Goal: Task Accomplishment & Management: Manage account settings

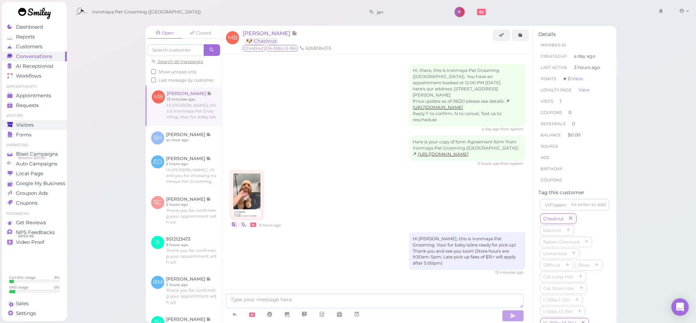
click at [39, 125] on div "Visitors" at bounding box center [33, 125] width 52 height 6
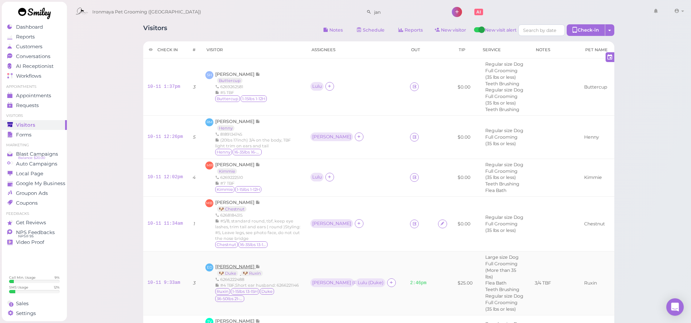
scroll to position [3, 0]
click at [246, 263] on span "[PERSON_NAME]" at bounding box center [235, 265] width 40 height 5
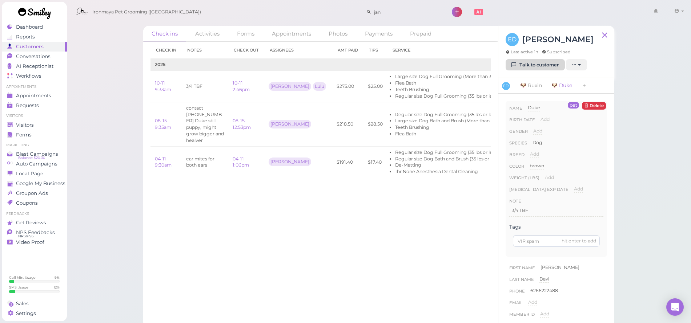
click at [535, 60] on link "Talk to customer" at bounding box center [535, 65] width 59 height 12
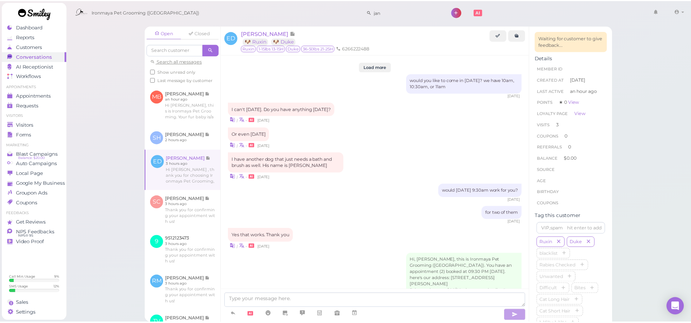
scroll to position [885, 0]
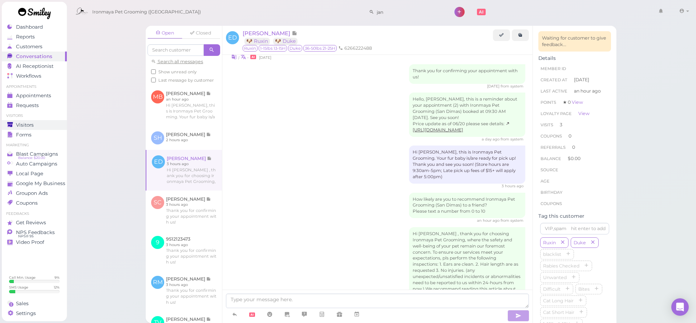
click at [37, 123] on div "Visitors" at bounding box center [33, 125] width 52 height 6
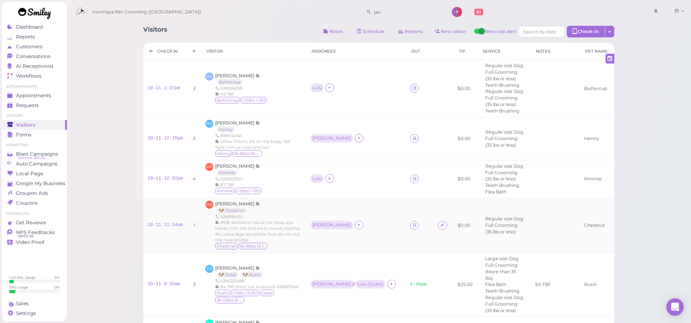
scroll to position [45, 0]
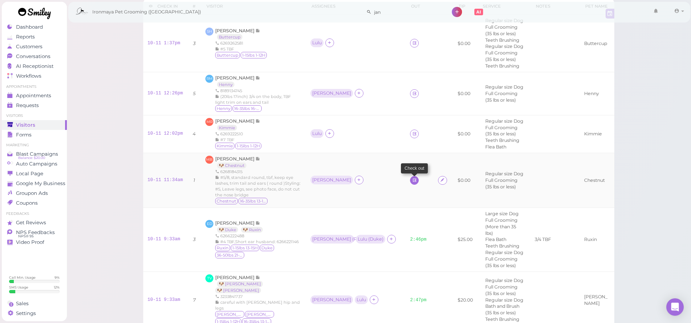
click at [412, 178] on icon at bounding box center [414, 180] width 5 height 5
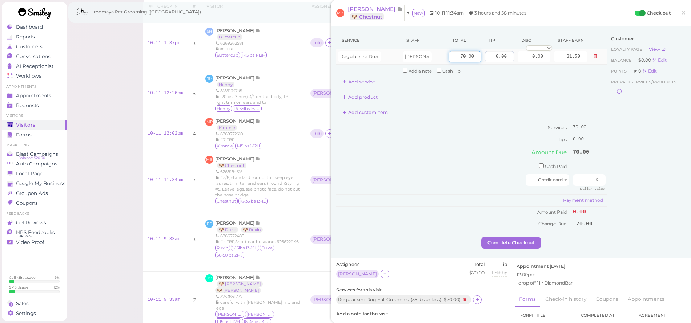
drag, startPoint x: 453, startPoint y: 56, endPoint x: 484, endPoint y: 59, distance: 30.6
click at [484, 59] on tr "Regular size Dog Full Grooming (35 lbs or less) [PERSON_NAME] 70.00 0.00 0.00 0…" at bounding box center [471, 57] width 271 height 16
type input "100"
type input "45.00"
drag, startPoint x: 489, startPoint y: 57, endPoint x: 507, endPoint y: 61, distance: 18.6
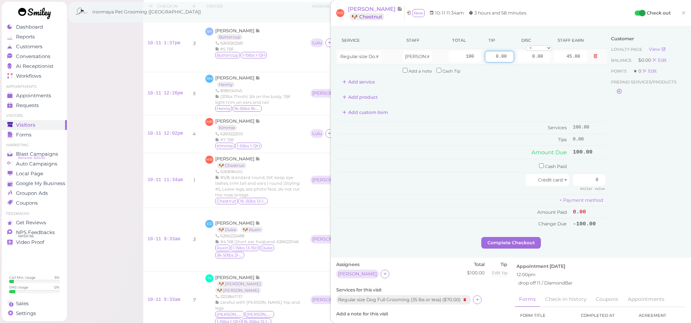
click at [507, 61] on input "0.00" at bounding box center [499, 57] width 29 height 12
type input "10"
drag, startPoint x: 575, startPoint y: 177, endPoint x: 607, endPoint y: 180, distance: 32.8
click at [607, 180] on div "Service Staff Total Tip Disc Staff earn Regular size Dog Full Grooming (35 lbs …" at bounding box center [510, 134] width 349 height 205
type input "110"
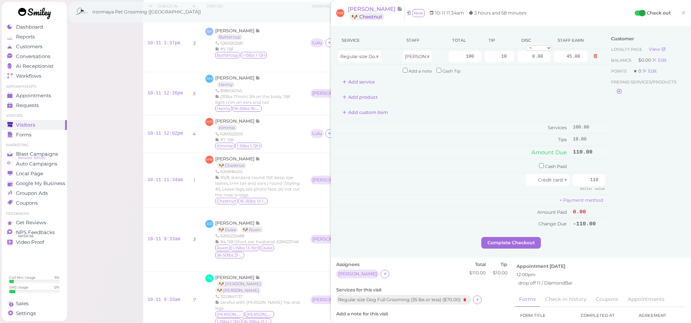
click at [495, 229] on div "Service Staff Total Tip Disc Staff earn Regular size Dog Full Grooming (35 lbs …" at bounding box center [471, 134] width 271 height 205
click at [501, 239] on button "Complete Checkout" at bounding box center [511, 243] width 60 height 12
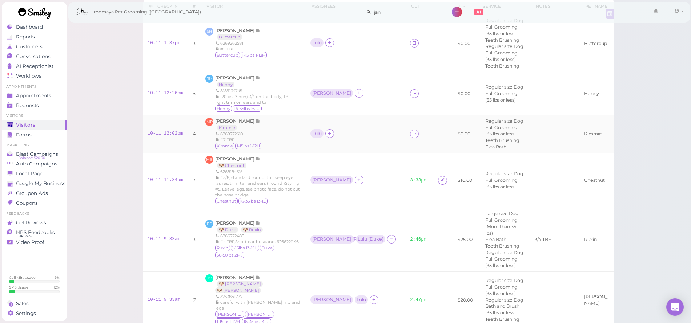
click at [238, 118] on div "[PERSON_NAME] Kimmie" at bounding box center [237, 124] width 45 height 12
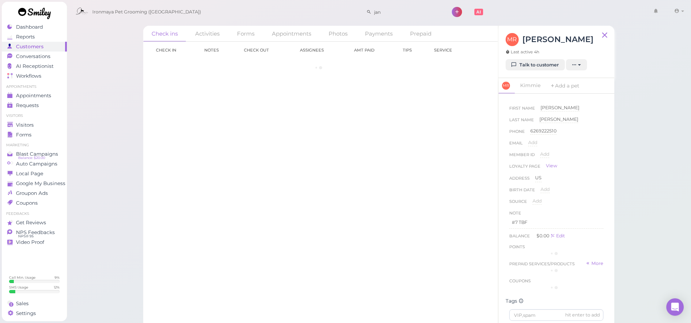
click at [241, 112] on div "Check in Notes Check out Assignees Amt Paid Tips Service" at bounding box center [320, 183] width 355 height 282
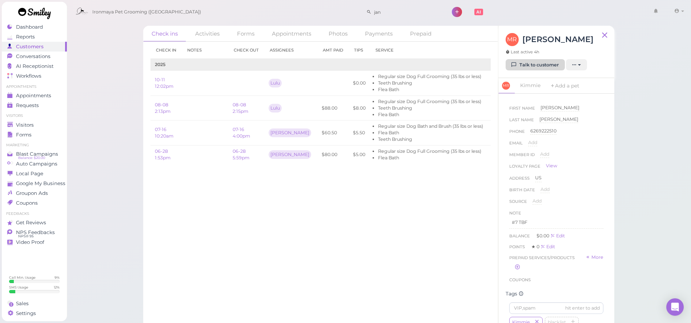
click at [547, 68] on link "Talk to customer" at bounding box center [535, 65] width 59 height 12
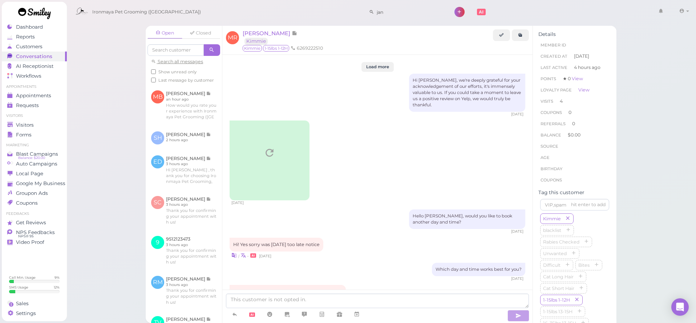
scroll to position [940, 0]
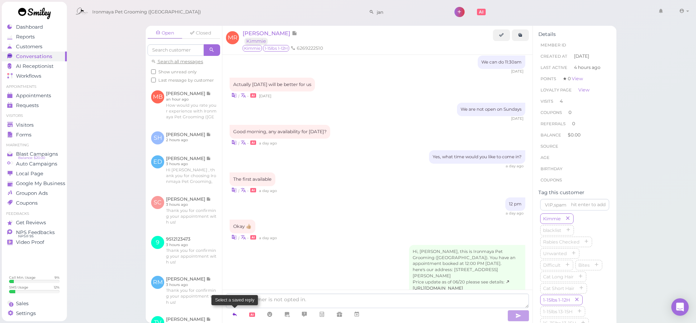
click at [239, 314] on link at bounding box center [234, 315] width 17 height 13
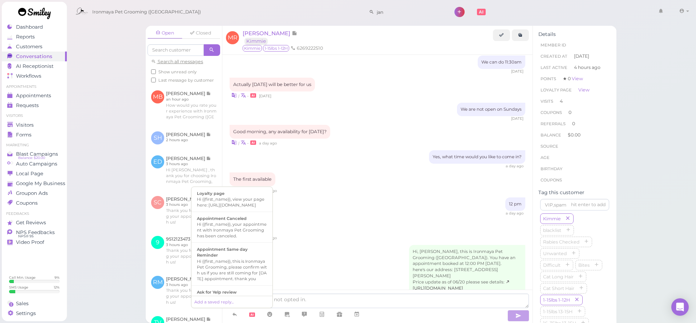
scroll to position [158, 0]
click at [238, 279] on div "Hi {{first_name}}, this is Ironmaya Pet Grooming. Your fur baby is/are ready fo…" at bounding box center [232, 276] width 70 height 35
type textarea "Hi {{first_name}}, this is Ironmaya Pet Grooming. Your fur baby is/are ready fo…"
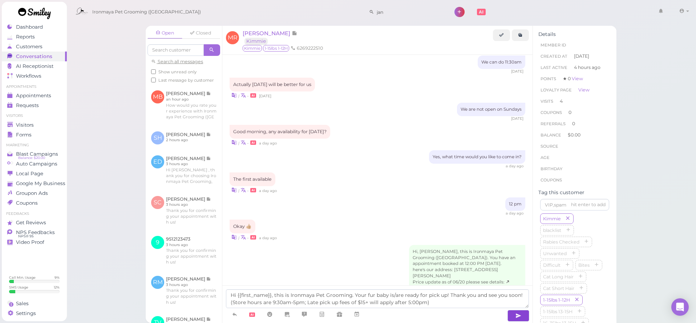
click at [516, 314] on icon "button" at bounding box center [519, 316] width 6 height 7
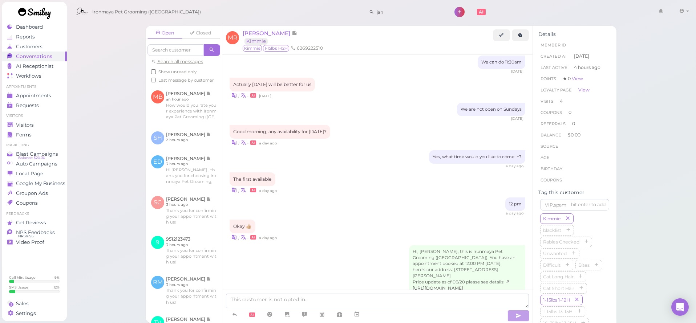
scroll to position [974, 0]
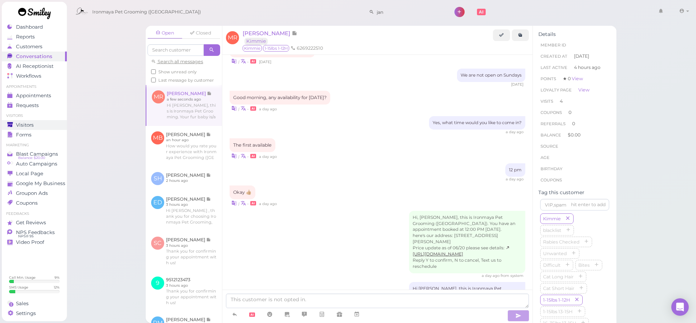
click at [28, 124] on span "Visitors" at bounding box center [25, 125] width 18 height 6
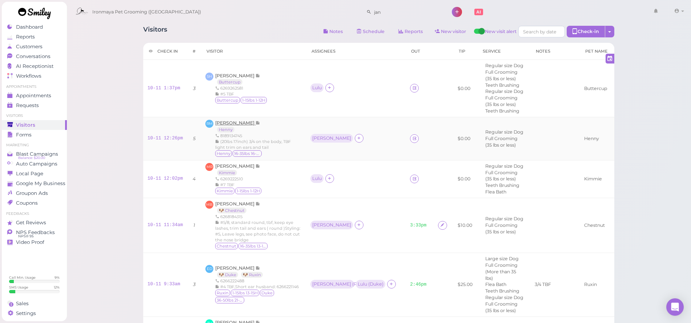
click at [245, 120] on span "[PERSON_NAME]" at bounding box center [235, 122] width 40 height 5
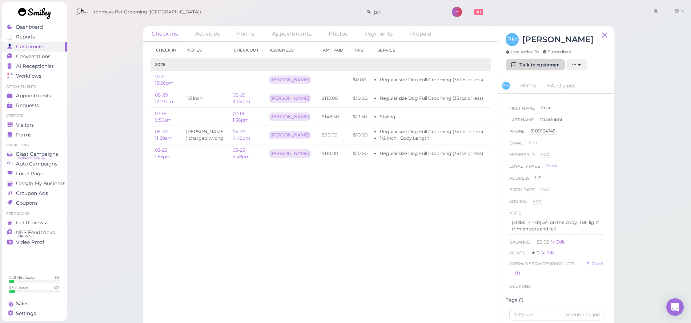
click at [531, 67] on link "Talk to customer" at bounding box center [535, 65] width 59 height 12
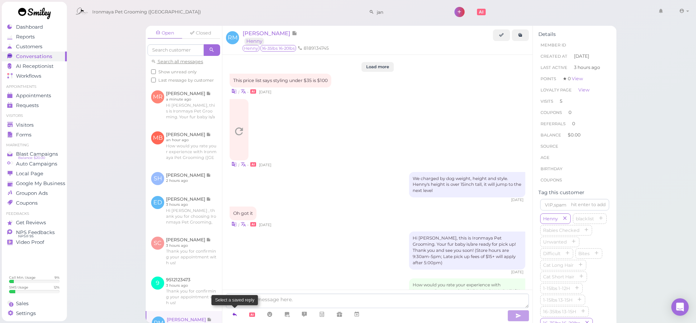
scroll to position [877, 0]
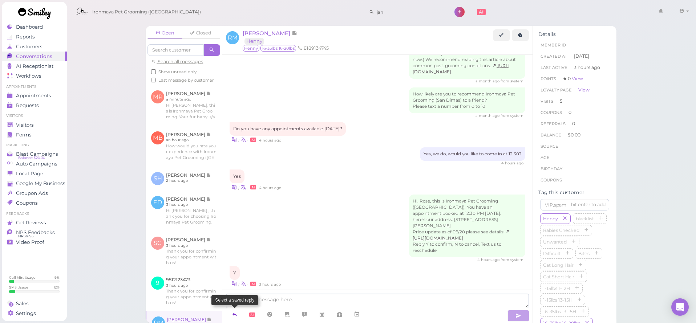
click at [240, 314] on link at bounding box center [234, 315] width 17 height 13
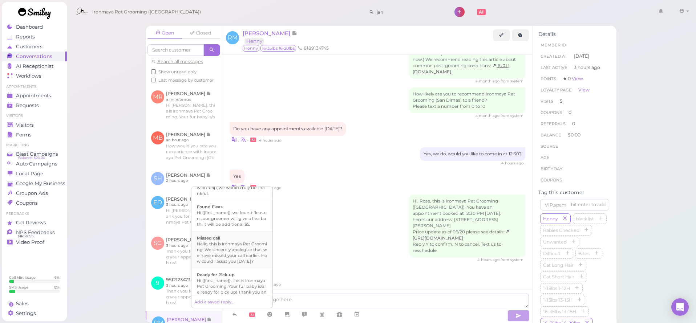
scroll to position [141, 0]
click at [243, 277] on div "Ready for Pick-up" at bounding box center [232, 274] width 70 height 6
type textarea "Hi {{first_name}}, this is Ironmaya Pet Grooming. Your fur baby is/are ready fo…"
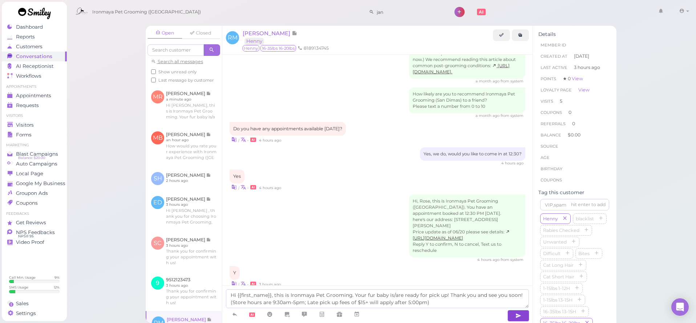
click at [512, 315] on button "button" at bounding box center [519, 316] width 22 height 12
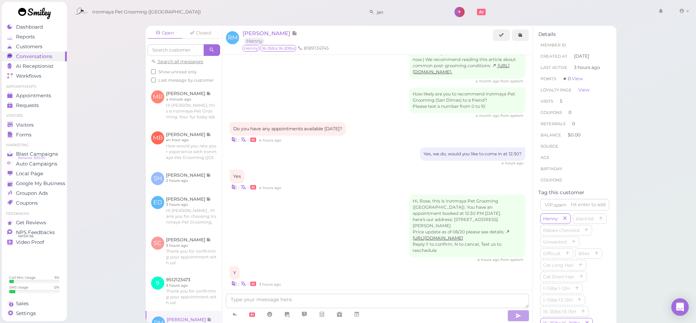
scroll to position [911, 0]
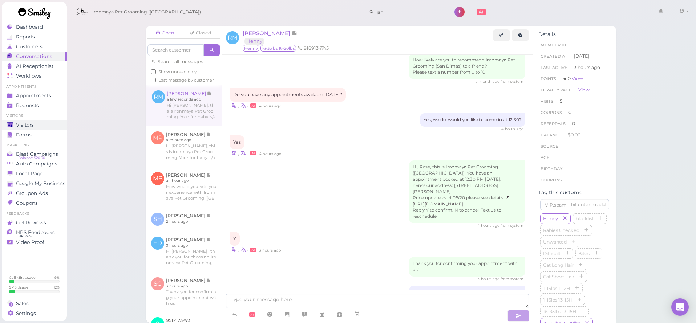
click at [14, 126] on div "Visitors" at bounding box center [33, 125] width 52 height 6
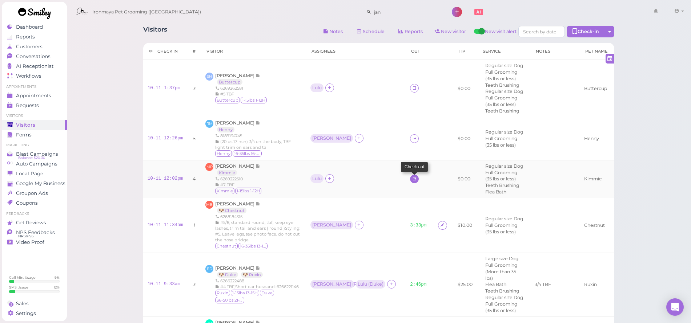
click at [412, 176] on icon at bounding box center [414, 178] width 5 height 5
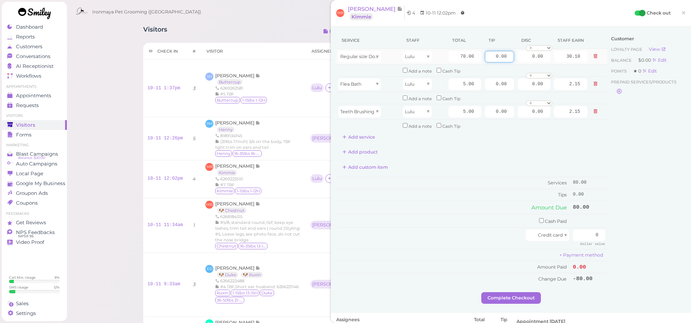
drag, startPoint x: 484, startPoint y: 56, endPoint x: 535, endPoint y: 64, distance: 51.4
click at [535, 64] on tr "Regular size Dog Full Grooming (35 lbs or less) Lulu 70.00 0.00 0.00 0 10% off …" at bounding box center [471, 57] width 271 height 16
type input "8"
click at [570, 150] on div "Add product" at bounding box center [471, 152] width 271 height 12
drag, startPoint x: 493, startPoint y: 56, endPoint x: 522, endPoint y: 64, distance: 30.6
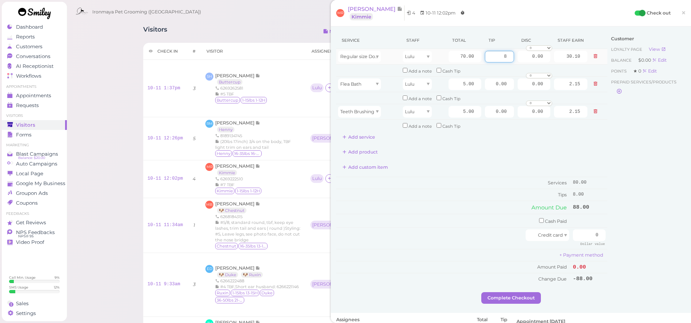
click at [522, 64] on tr "Regular size Dog Full Grooming (35 lbs or less) Lulu 70.00 8 0.00 0 10% off 15%…" at bounding box center [471, 57] width 271 height 16
click at [537, 133] on div "Service Staff Total Tip Disc Staff earn Regular size Dog Full Grooming (35 lbs …" at bounding box center [471, 87] width 271 height 111
drag, startPoint x: 579, startPoint y: 228, endPoint x: 611, endPoint y: 231, distance: 32.9
click at [611, 231] on div "Service Staff Total Tip Disc Staff earn Regular size Dog Full Grooming (35 lbs …" at bounding box center [510, 162] width 349 height 261
type input "88"
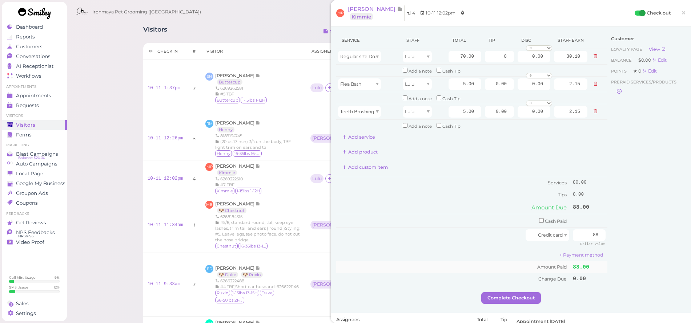
drag, startPoint x: 622, startPoint y: 218, endPoint x: 596, endPoint y: 255, distance: 44.8
click at [622, 219] on div "Customer Loyalty page View Balance $0.00 Edit Points ★ 0 Edit Prepaid services/…" at bounding box center [646, 162] width 78 height 261
click at [533, 293] on button "Complete Checkout" at bounding box center [511, 299] width 60 height 12
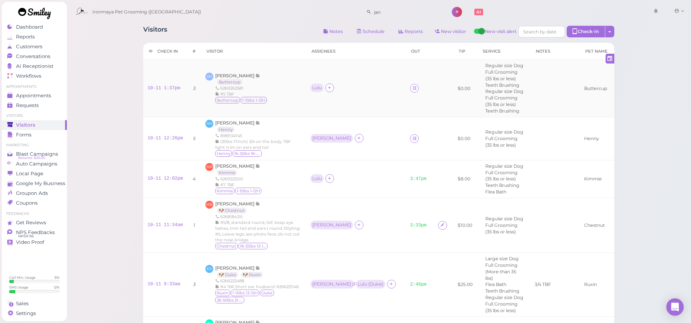
click at [237, 73] on div "[PERSON_NAME] Buttercup 6269262581 #5 TBF Buttercup 1-15lbs 1-12H" at bounding box center [241, 89] width 52 height 32
click at [240, 65] on td "SH [PERSON_NAME] Buttercup 6269262581 #5 TBF Buttercup 1-15lbs 1-12H" at bounding box center [253, 88] width 105 height 57
click at [240, 73] on span "[PERSON_NAME]" at bounding box center [235, 75] width 40 height 5
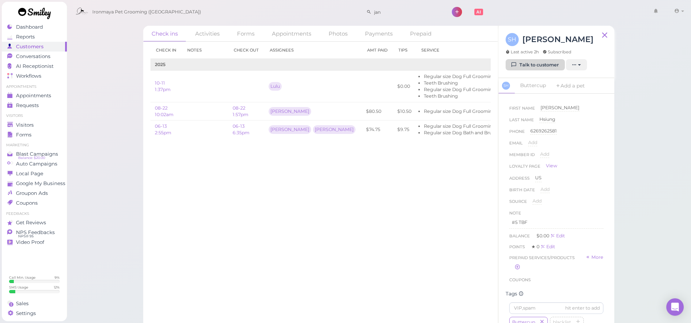
click at [532, 69] on link "Talk to customer" at bounding box center [535, 65] width 59 height 12
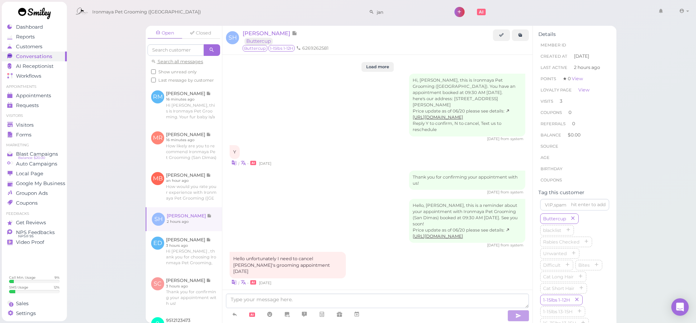
scroll to position [870, 0]
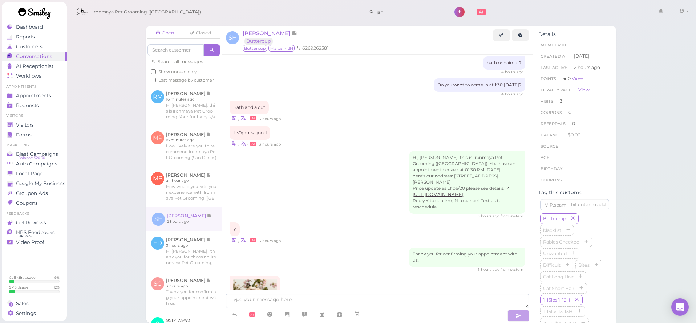
click at [245, 280] on img at bounding box center [255, 299] width 44 height 38
click at [51, 92] on link "Appointments" at bounding box center [34, 96] width 65 height 10
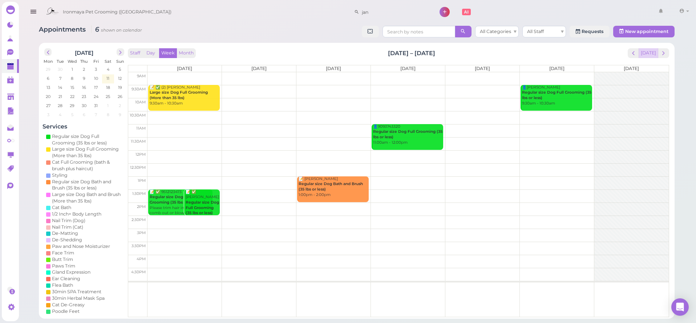
click at [649, 53] on button "[DATE]" at bounding box center [649, 53] width 20 height 10
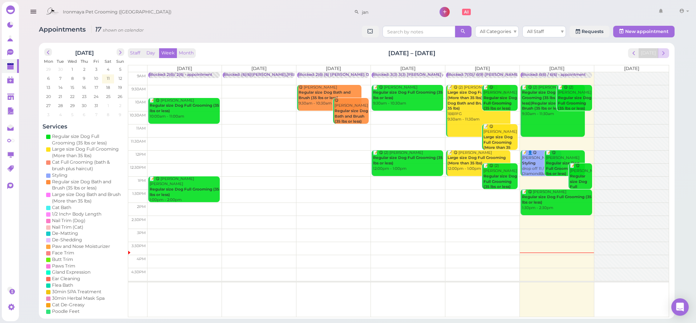
click at [668, 52] on button "next" at bounding box center [663, 53] width 11 height 10
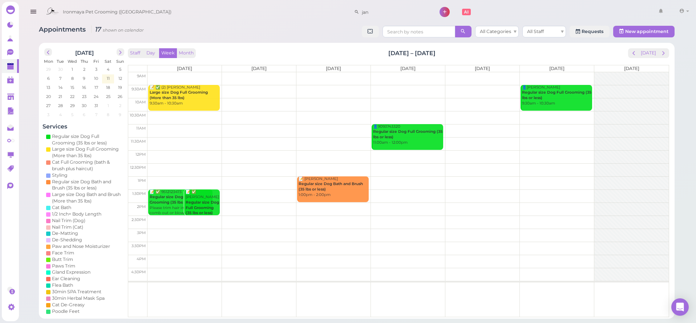
click at [171, 97] on b "Large size Dog Full Grooming (More than 35 lbs)" at bounding box center [179, 95] width 58 height 10
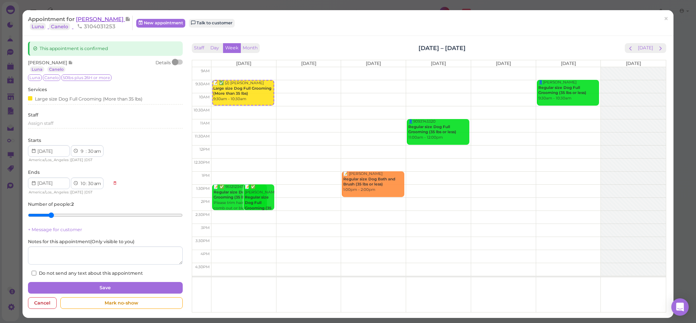
click at [83, 20] on span "[PERSON_NAME]" at bounding box center [100, 19] width 49 height 7
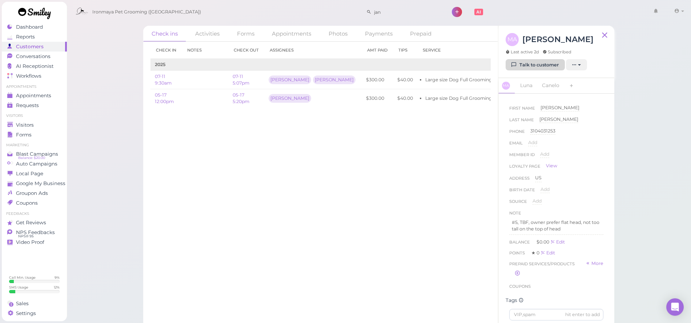
click at [536, 60] on link "Talk to customer" at bounding box center [535, 65] width 59 height 12
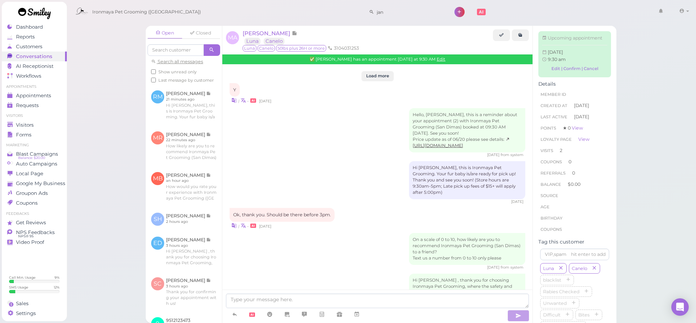
scroll to position [819, 0]
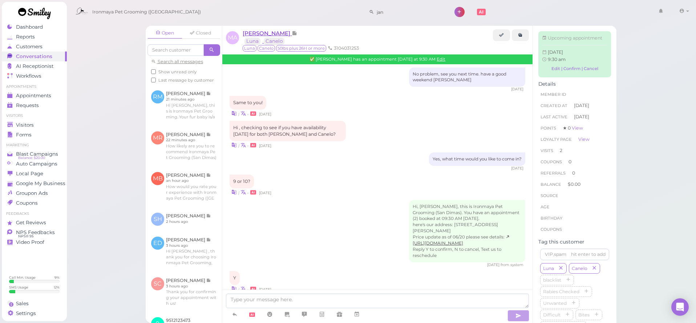
click at [271, 35] on span "[PERSON_NAME]" at bounding box center [267, 33] width 49 height 7
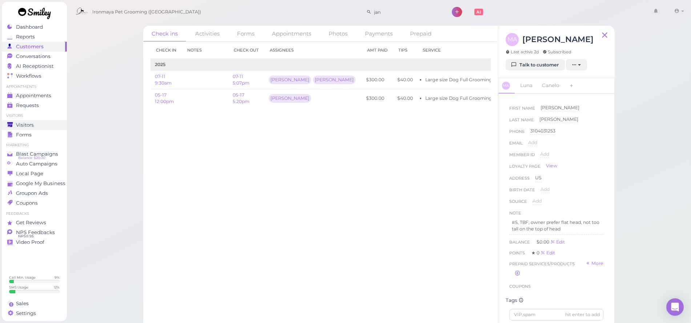
click at [33, 120] on link "Visitors" at bounding box center [34, 125] width 65 height 10
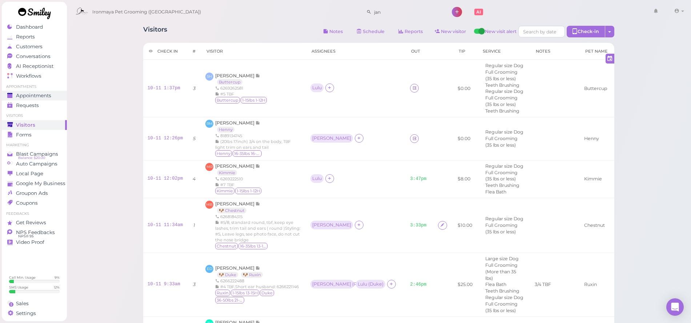
click at [50, 95] on span "Appointments" at bounding box center [33, 96] width 35 height 6
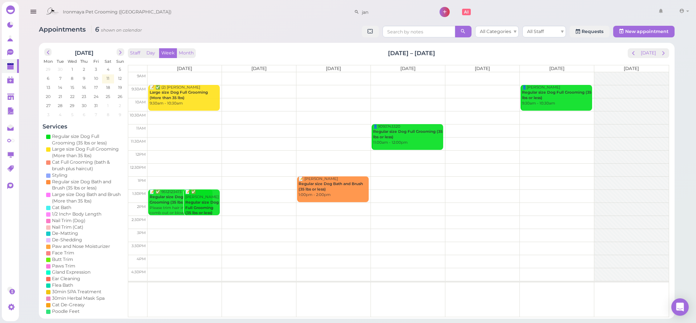
click at [176, 152] on td at bounding box center [409, 156] width 522 height 13
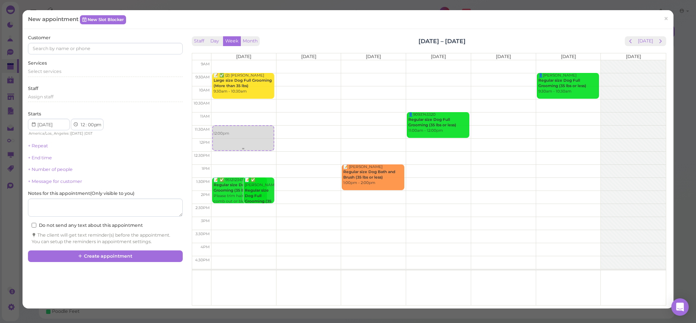
drag, startPoint x: 223, startPoint y: 152, endPoint x: 225, endPoint y: 137, distance: 14.8
click at [225, 60] on div "12:00pm 📝 ✅ (2) [PERSON_NAME] Large size Dog Full Grooming (More than 35 lbs) 9…" at bounding box center [244, 60] width 65 height 0
select select "11"
select select "30"
select select "am"
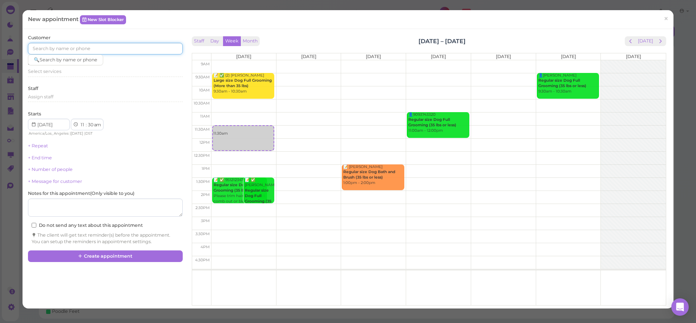
click at [76, 47] on input at bounding box center [105, 49] width 154 height 12
click at [251, 60] on div "11:30am 📝 ✅ (2) [PERSON_NAME] Large size Dog Full Grooming (More than 35 lbs) 9…" at bounding box center [244, 60] width 65 height 0
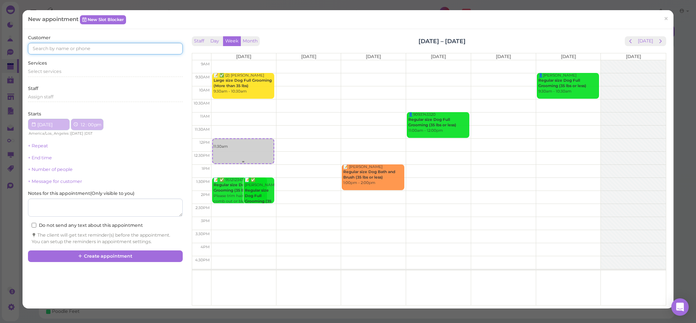
select select "12"
select select "00"
select select "pm"
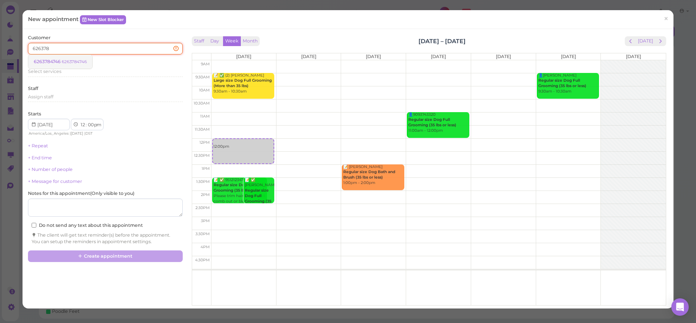
type input "626378"
click at [87, 60] on link "6263784746 6263784746" at bounding box center [60, 62] width 64 height 14
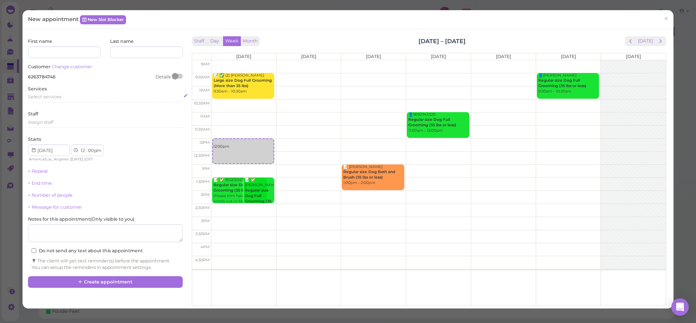
click at [48, 96] on span "Select services" at bounding box center [44, 96] width 33 height 5
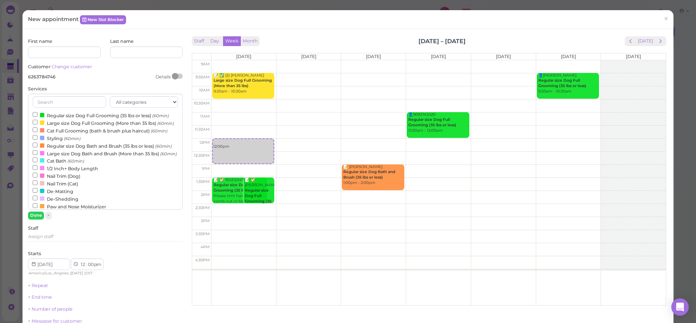
click at [48, 114] on label "Regular size Dog Full Grooming (35 lbs or less) (60min)" at bounding box center [101, 116] width 136 height 8
click at [37, 114] on input "Regular size Dog Full Grooming (35 lbs or less) (60min)" at bounding box center [35, 114] width 5 height 5
click at [39, 217] on button "Done" at bounding box center [36, 216] width 16 height 8
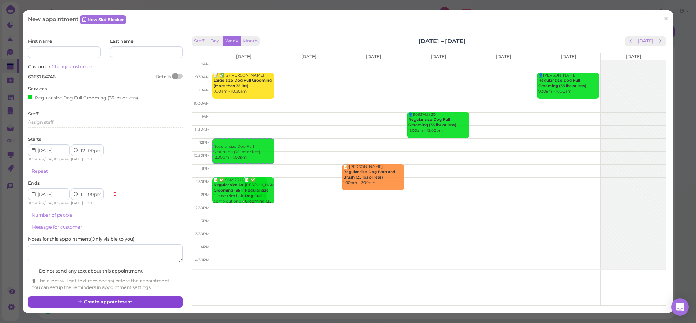
click at [100, 298] on button "Create appointment" at bounding box center [105, 303] width 154 height 12
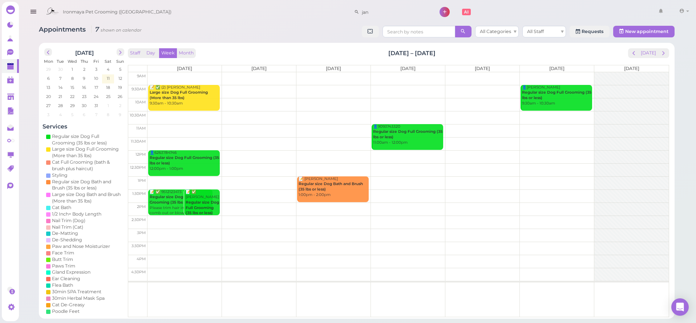
click at [239, 74] on td at bounding box center [409, 78] width 522 height 13
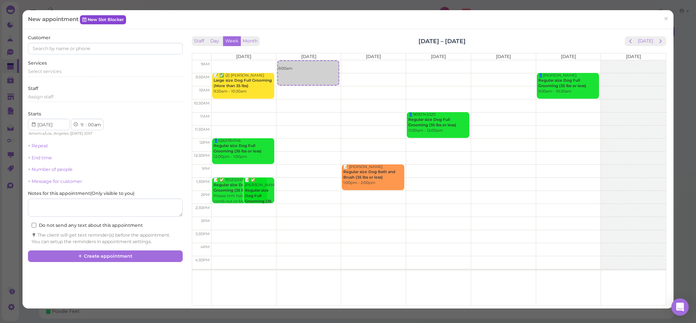
click at [108, 22] on link "New Slot Blocker" at bounding box center [103, 19] width 46 height 9
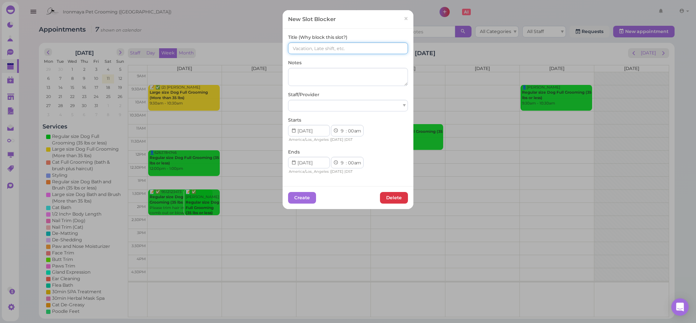
click at [306, 45] on input at bounding box center [348, 49] width 120 height 12
drag, startPoint x: 319, startPoint y: 48, endPoint x: 278, endPoint y: 47, distance: 41.1
click at [277, 47] on div "New Slot Blocker × Title (Why block this slot?) ()()[PERSON_NAME] [PERSON_NAME]…" at bounding box center [348, 161] width 696 height 323
click at [294, 48] on input "()()[PERSON_NAME] [PERSON_NAME]" at bounding box center [348, 49] width 120 height 12
click at [293, 48] on input "()(3)[PERSON_NAME] [PERSON_NAME]" at bounding box center [348, 49] width 120 height 12
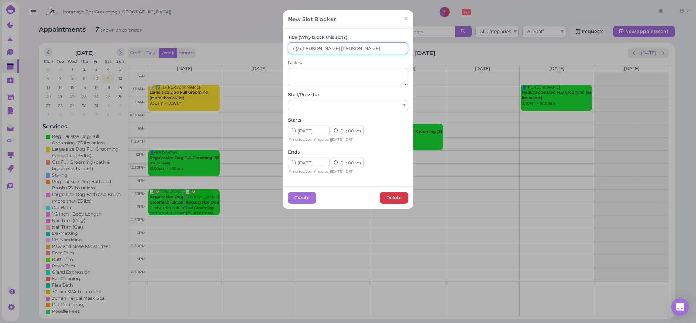
click at [291, 48] on input "()(3)[PERSON_NAME] [PERSON_NAME]" at bounding box center [348, 49] width 120 height 12
type input "(3)(3)[PERSON_NAME] [PERSON_NAME]"
click at [320, 104] on div at bounding box center [348, 106] width 120 height 12
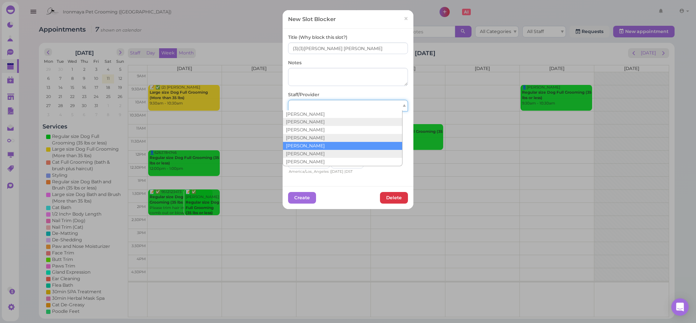
scroll to position [21, 0]
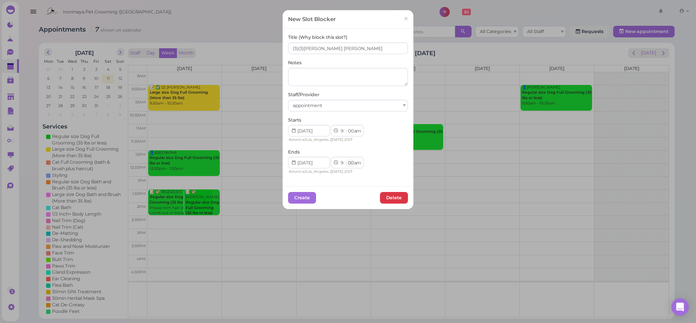
select select "15"
click at [305, 201] on button "Create" at bounding box center [302, 198] width 28 height 12
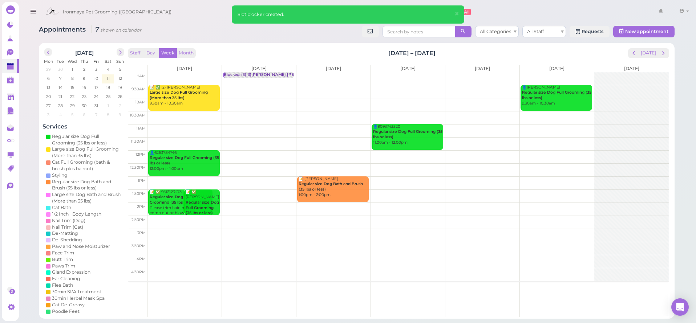
click at [327, 76] on td at bounding box center [409, 78] width 522 height 13
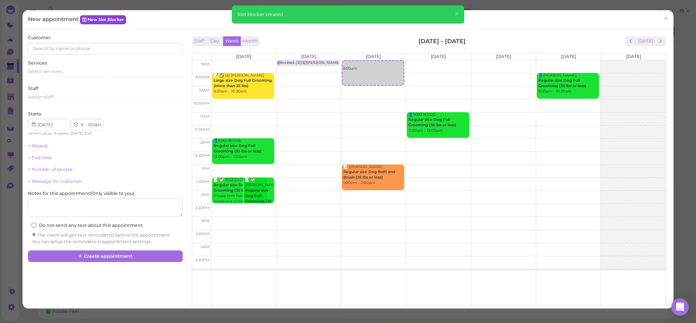
click at [119, 21] on link "New Slot Blocker" at bounding box center [103, 19] width 46 height 9
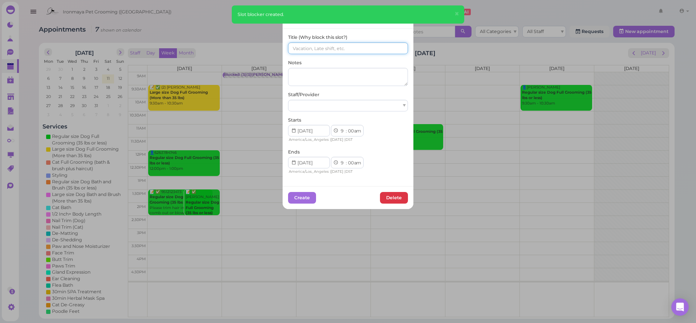
click at [313, 50] on input at bounding box center [348, 49] width 120 height 12
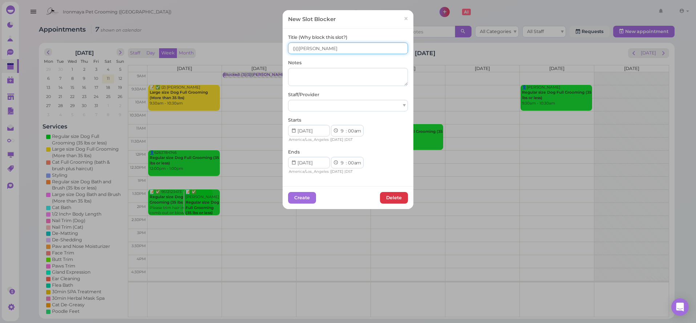
click at [291, 47] on input "()()[PERSON_NAME]" at bounding box center [348, 49] width 120 height 12
click at [294, 49] on input "()()[PERSON_NAME]" at bounding box center [348, 49] width 120 height 12
click at [291, 48] on input "()(8)[PERSON_NAME]" at bounding box center [348, 49] width 120 height 12
drag, startPoint x: 328, startPoint y: 50, endPoint x: 280, endPoint y: 45, distance: 48.2
click at [277, 45] on div "New Slot Blocker × Title (Why block this slot?) (10)(8)[PERSON_NAME] Notes Staf…" at bounding box center [348, 161] width 696 height 323
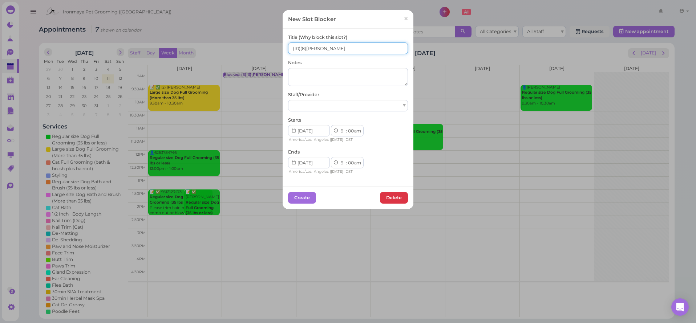
type input "(10)(8)[PERSON_NAME]"
click at [330, 102] on div at bounding box center [348, 106] width 120 height 12
select select "15"
click at [303, 198] on button "Create" at bounding box center [302, 198] width 28 height 12
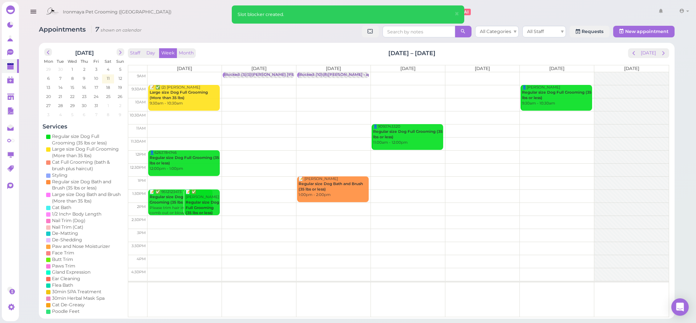
click at [388, 75] on td at bounding box center [409, 78] width 522 height 13
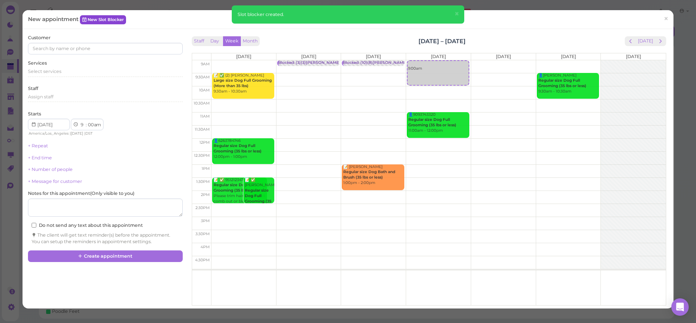
click at [113, 23] on link "New Slot Blocker" at bounding box center [103, 19] width 46 height 9
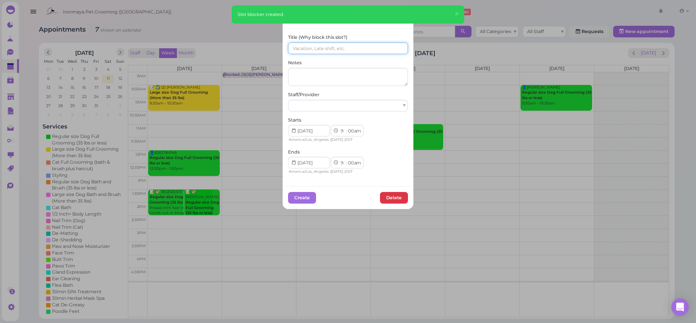
click at [294, 48] on input at bounding box center [348, 49] width 120 height 12
paste input "(10)(8)[PERSON_NAME]"
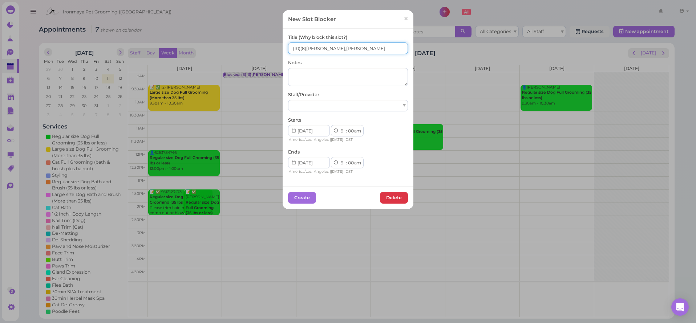
click at [302, 48] on input "(10)(8)[PERSON_NAME],[PERSON_NAME]" at bounding box center [348, 49] width 120 height 12
type input "(10)(9)[PERSON_NAME],[PERSON_NAME]"
select select "15"
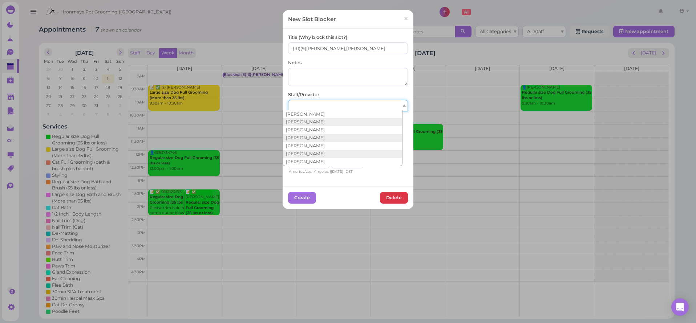
click at [310, 108] on div at bounding box center [348, 106] width 120 height 12
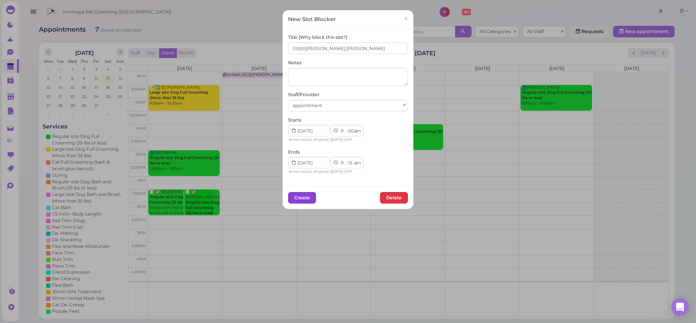
click at [303, 194] on button "Create" at bounding box center [302, 198] width 28 height 12
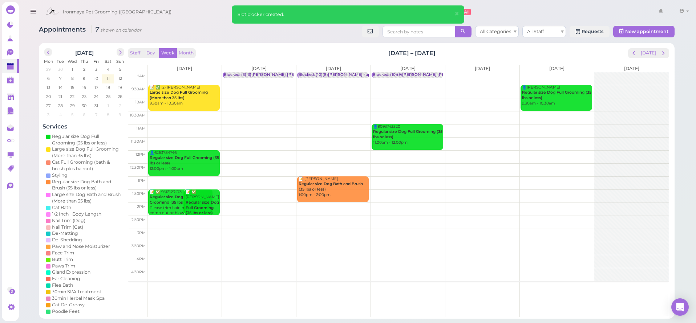
click at [480, 74] on td at bounding box center [409, 78] width 522 height 13
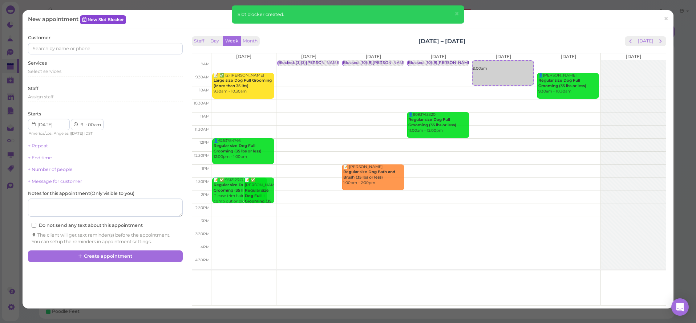
click at [111, 20] on link "New Slot Blocker" at bounding box center [103, 19] width 46 height 9
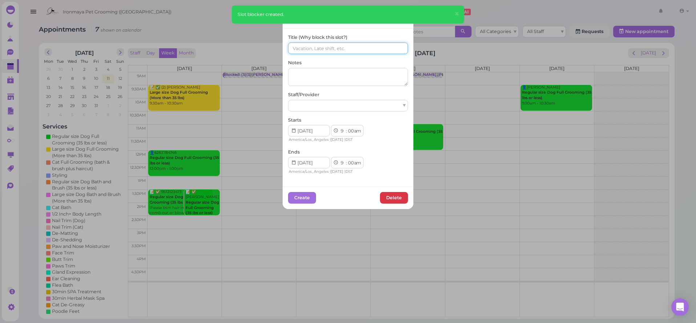
click at [300, 47] on input at bounding box center [348, 49] width 120 height 12
paste input "(10)(8)[PERSON_NAME]"
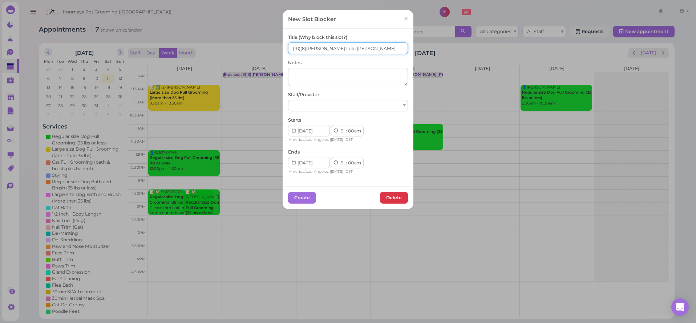
drag, startPoint x: 302, startPoint y: 47, endPoint x: 303, endPoint y: 68, distance: 20.7
click at [302, 47] on input "(10)(8)[PERSON_NAME] Lulu [PERSON_NAME]" at bounding box center [348, 49] width 120 height 12
click at [296, 48] on input "(10)(10)[PERSON_NAME] Lulu [PERSON_NAME]" at bounding box center [348, 49] width 120 height 12
type input "(12)(10)[PERSON_NAME] Lulu [PERSON_NAME]"
select select "15"
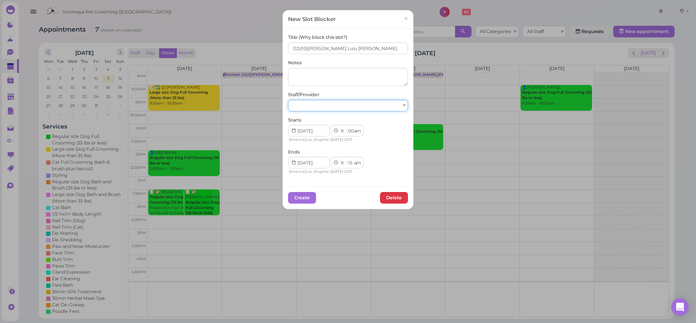
click at [337, 108] on div at bounding box center [348, 106] width 120 height 12
click at [303, 194] on button "Create" at bounding box center [302, 198] width 28 height 12
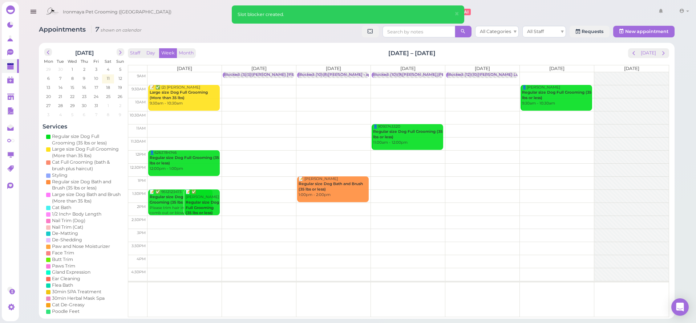
click at [543, 74] on td at bounding box center [409, 78] width 522 height 13
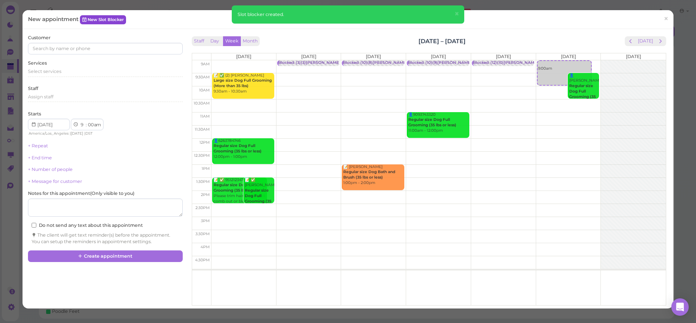
click at [92, 20] on link "New Slot Blocker" at bounding box center [103, 19] width 46 height 9
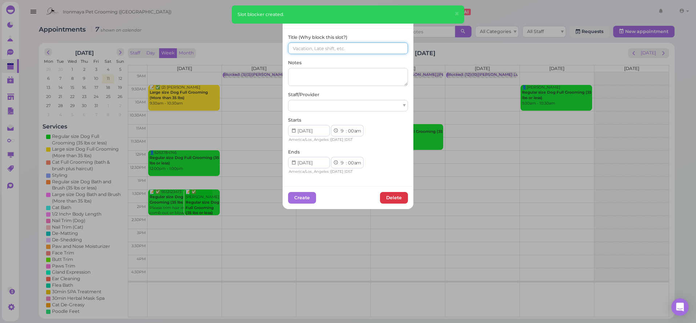
click at [319, 50] on input at bounding box center [348, 49] width 120 height 12
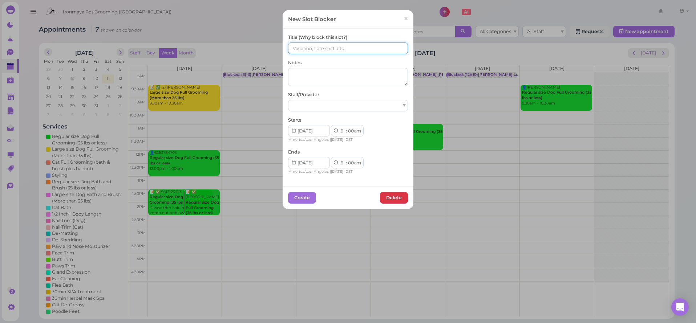
paste input "(10)(8)[PERSON_NAME]"
click at [302, 48] on input "(10)(8)[PERSON_NAME],[PERSON_NAME]" at bounding box center [348, 49] width 120 height 12
click at [296, 47] on input "(10)(8)[PERSON_NAME],[PERSON_NAME]" at bounding box center [348, 49] width 120 height 12
click at [296, 48] on input "(12)(8)[PERSON_NAME],[PERSON_NAME]" at bounding box center [348, 49] width 120 height 12
type input "(14)(8)[PERSON_NAME],[PERSON_NAME]"
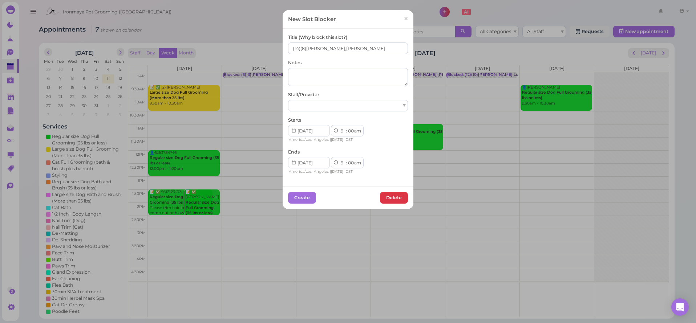
click at [329, 98] on div "Staff/Provider" at bounding box center [348, 102] width 120 height 20
click at [330, 101] on div at bounding box center [348, 106] width 120 height 12
select select "15"
click at [378, 118] on div "Starts 1 2 3 4 5 6 7 8 9 10 11 12 : 00 05 10 15 20 25 30 35 40 45 50 55 am pm A…" at bounding box center [348, 130] width 120 height 27
click at [303, 196] on button "Create" at bounding box center [302, 198] width 28 height 12
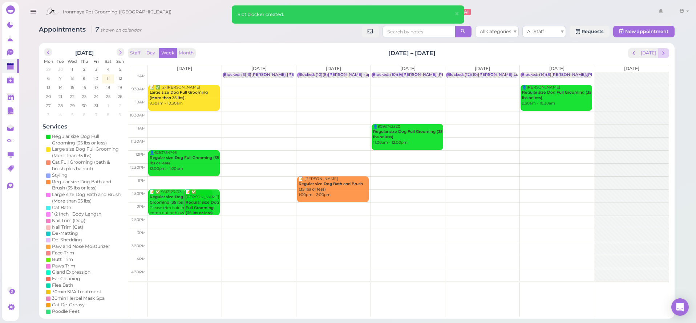
click at [664, 51] on span "next" at bounding box center [663, 53] width 7 height 7
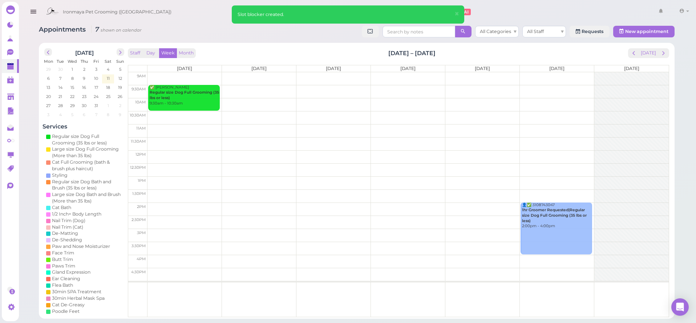
click at [167, 73] on td at bounding box center [409, 78] width 522 height 13
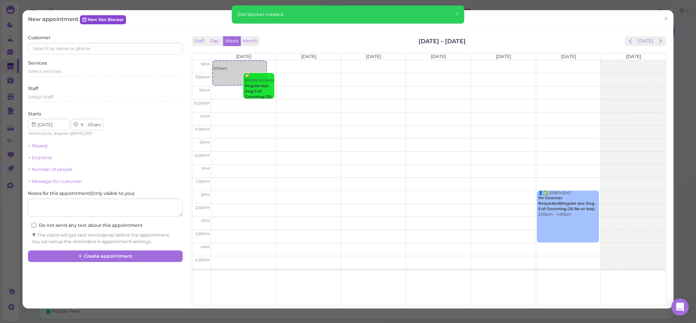
click at [82, 20] on link "New Slot Blocker" at bounding box center [103, 19] width 46 height 9
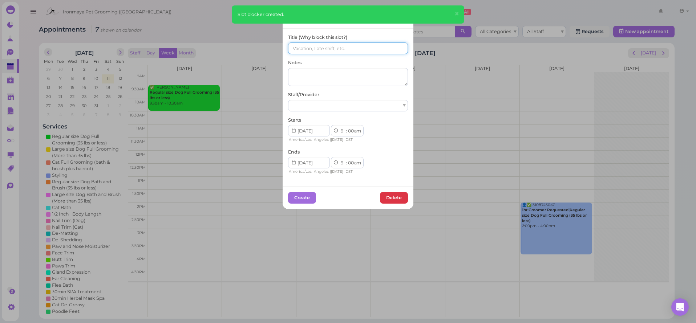
click at [302, 46] on input at bounding box center [348, 49] width 120 height 12
click at [294, 49] on input "()()" at bounding box center [348, 49] width 120 height 12
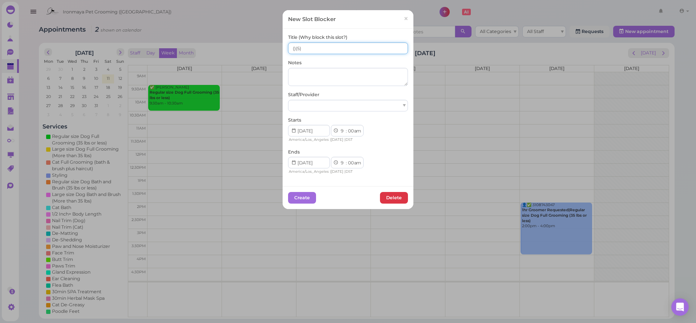
click at [291, 48] on input "()(5)" at bounding box center [348, 49] width 120 height 12
click at [321, 50] on input "(5)(5)" at bounding box center [348, 49] width 120 height 12
click at [294, 49] on input "(5)(5)" at bounding box center [348, 49] width 120 height 12
click at [316, 44] on input "(6)(5)" at bounding box center [348, 49] width 120 height 12
click at [315, 52] on input "(6)(5)" at bounding box center [348, 49] width 120 height 12
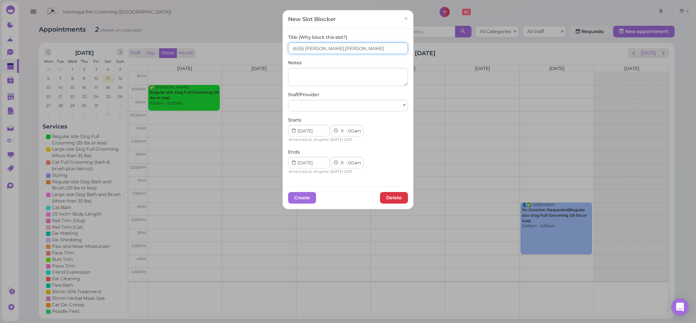
type input "(6)(5) [PERSON_NAME],[PERSON_NAME]"
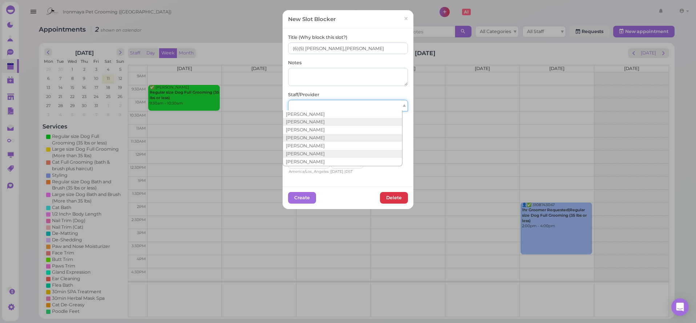
click at [328, 109] on div at bounding box center [348, 106] width 120 height 12
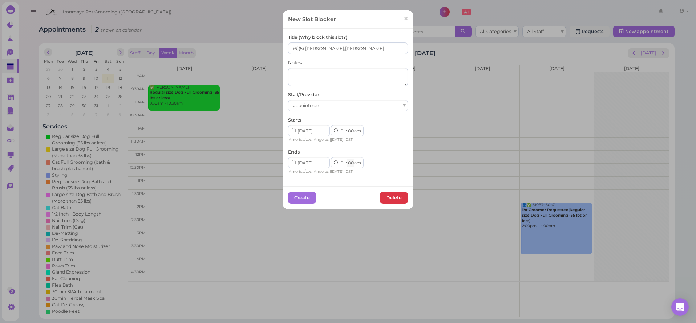
select select "15"
click at [311, 196] on button "Create" at bounding box center [302, 198] width 28 height 12
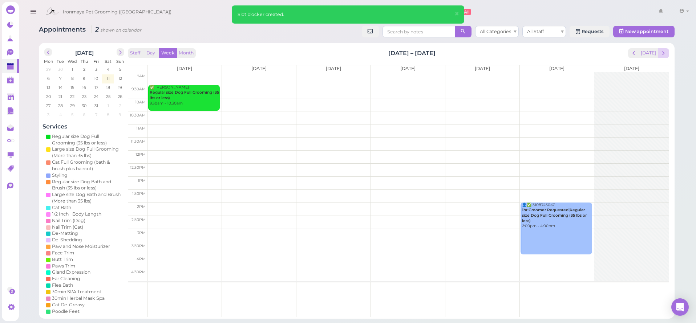
click at [667, 56] on span "next" at bounding box center [663, 53] width 7 height 7
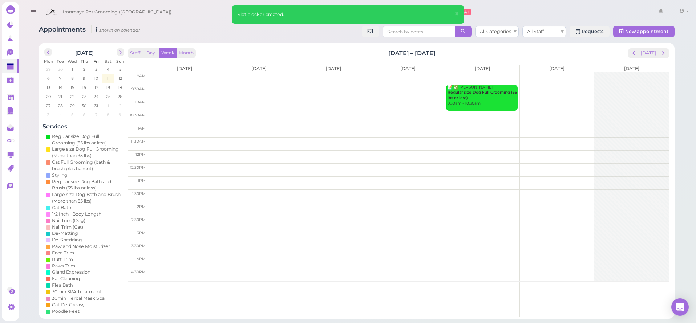
click at [407, 73] on td at bounding box center [409, 78] width 522 height 13
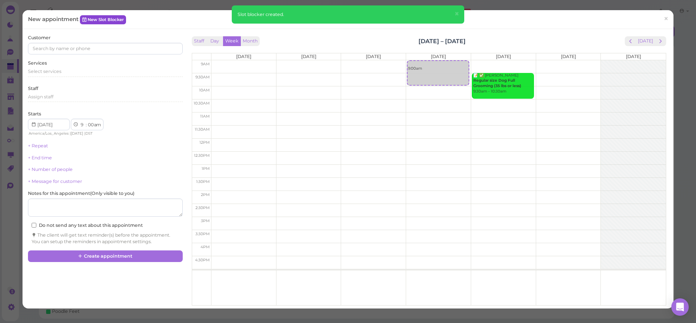
click at [121, 19] on link "New Slot Blocker" at bounding box center [103, 19] width 46 height 9
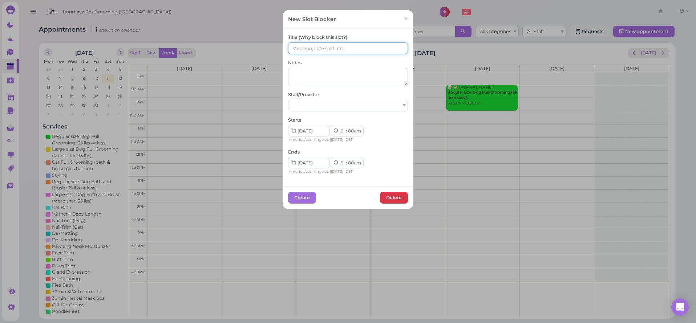
click at [326, 44] on input at bounding box center [348, 49] width 120 height 12
type input "[PERSON_NAME] Off"
select select "15"
click at [327, 105] on div at bounding box center [348, 106] width 120 height 12
click at [308, 199] on button "Create" at bounding box center [302, 198] width 28 height 12
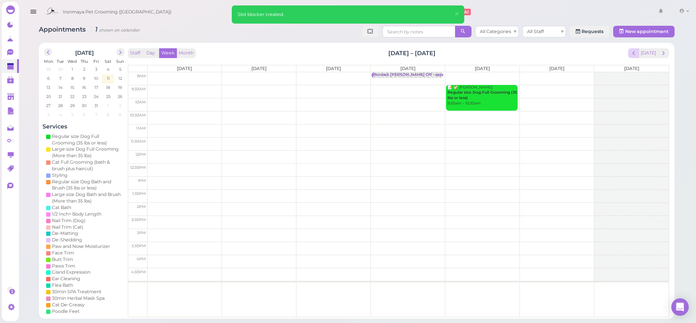
click at [637, 53] on span "prev" at bounding box center [634, 53] width 7 height 7
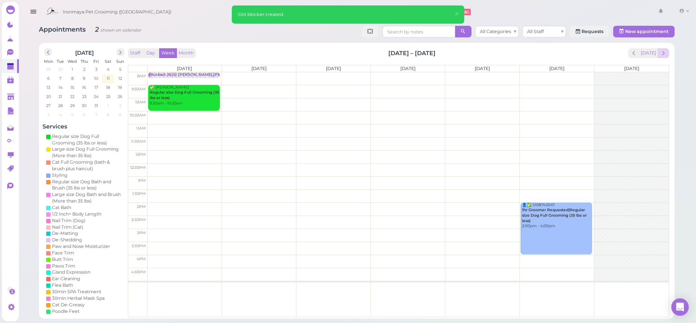
click at [665, 55] on span "next" at bounding box center [663, 53] width 7 height 7
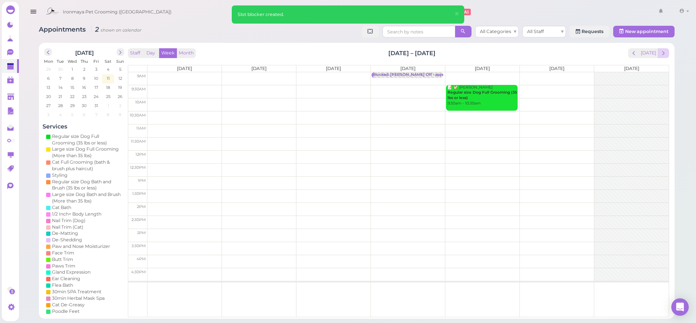
click at [664, 55] on span "next" at bounding box center [663, 53] width 7 height 7
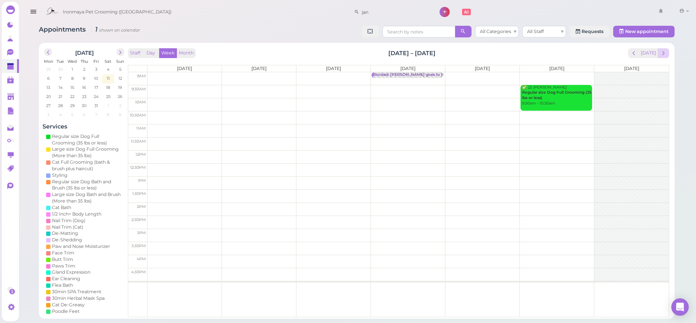
drag, startPoint x: 646, startPoint y: 50, endPoint x: 665, endPoint y: 55, distance: 19.9
click at [667, 55] on div "[DATE]" at bounding box center [648, 53] width 41 height 10
click at [664, 56] on span "next" at bounding box center [663, 53] width 7 height 7
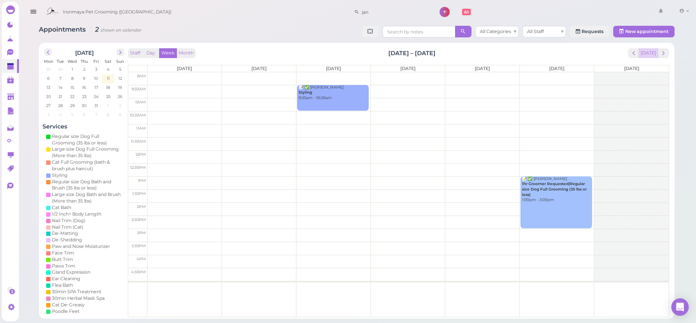
click at [652, 52] on button "[DATE]" at bounding box center [649, 53] width 20 height 10
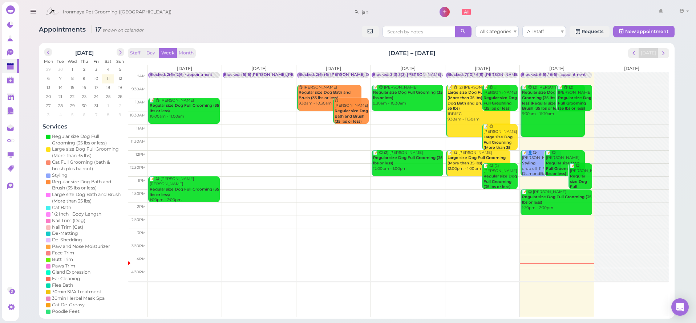
click at [33, 10] on icon "button" at bounding box center [33, 11] width 8 height 9
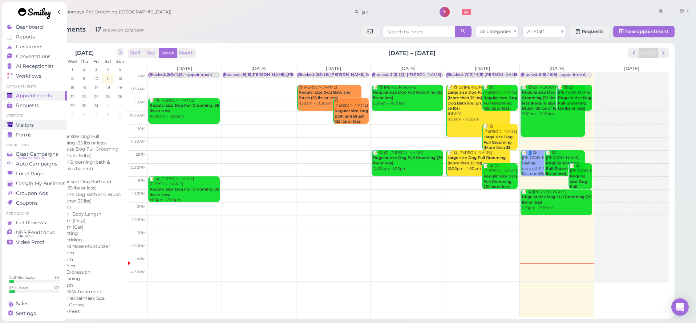
click at [32, 123] on span "Visitors" at bounding box center [25, 125] width 18 height 6
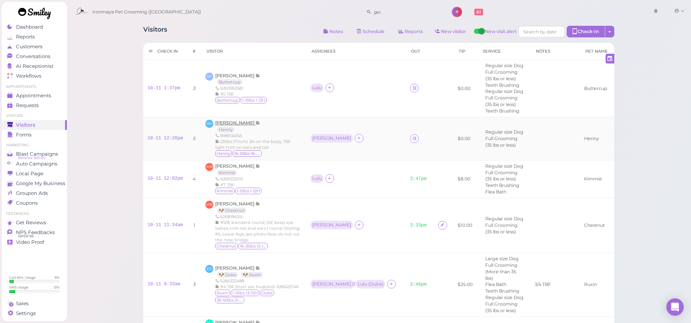
click at [244, 120] on span "[PERSON_NAME]" at bounding box center [235, 122] width 40 height 5
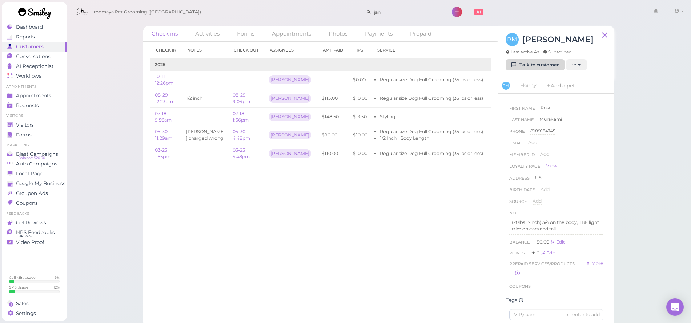
click at [552, 62] on link "Talk to customer" at bounding box center [535, 65] width 59 height 12
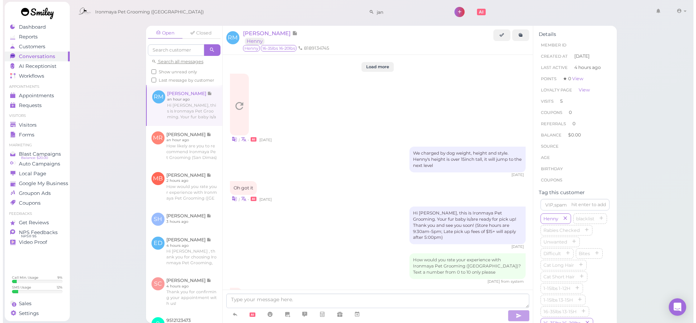
scroll to position [892, 0]
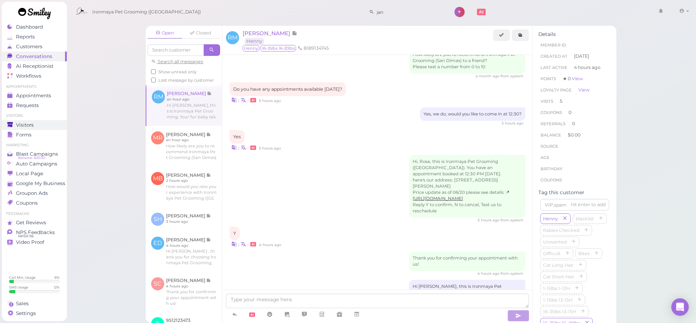
click at [35, 124] on div "Visitors" at bounding box center [33, 125] width 52 height 6
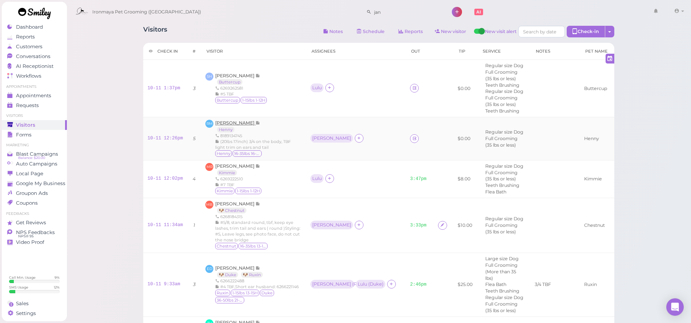
click at [238, 120] on span "[PERSON_NAME]" at bounding box center [235, 122] width 40 height 5
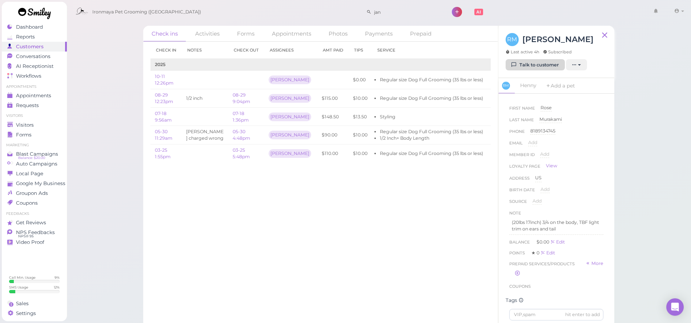
click at [540, 65] on link "Talk to customer" at bounding box center [535, 65] width 59 height 12
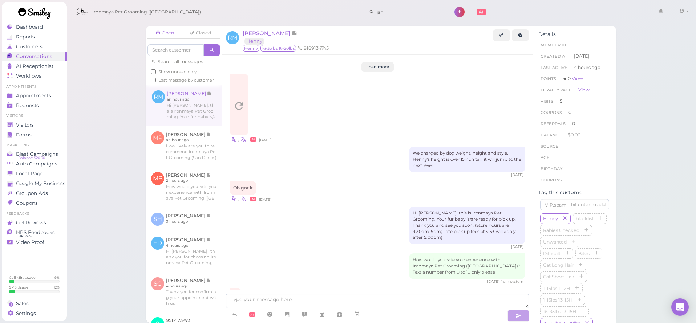
scroll to position [892, 0]
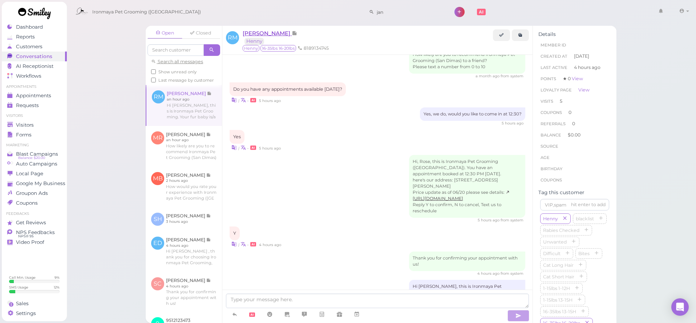
click at [267, 30] on span "[PERSON_NAME]" at bounding box center [267, 33] width 49 height 7
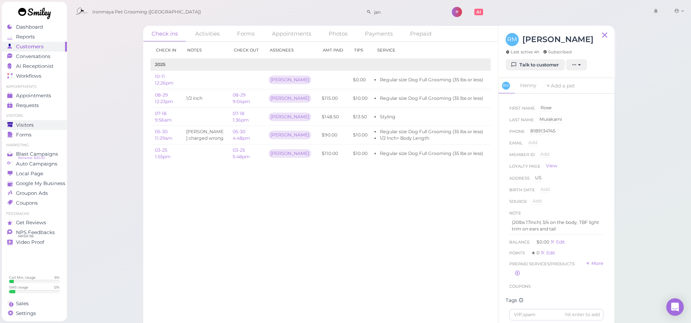
click at [27, 124] on span "Visitors" at bounding box center [25, 125] width 18 height 6
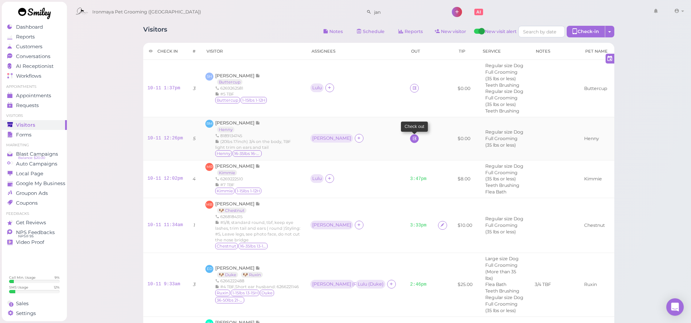
click at [412, 136] on icon at bounding box center [414, 138] width 5 height 5
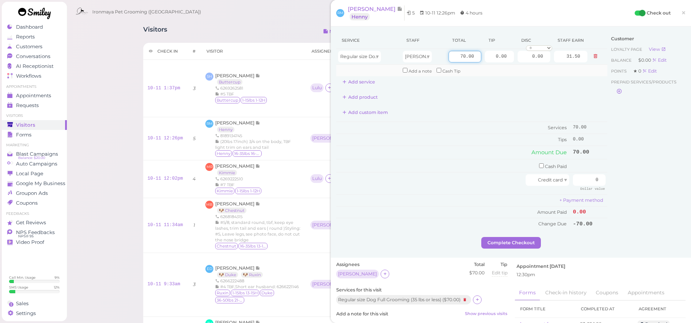
drag, startPoint x: 454, startPoint y: 54, endPoint x: 544, endPoint y: 67, distance: 91.0
click at [544, 67] on tbody "Regular size Dog Full Grooming (35 lbs or less) [PERSON_NAME] 70.00 0.00 0.00 0…" at bounding box center [471, 62] width 271 height 27
type input "105"
type input "47.25"
drag, startPoint x: 488, startPoint y: 58, endPoint x: 531, endPoint y: 63, distance: 43.5
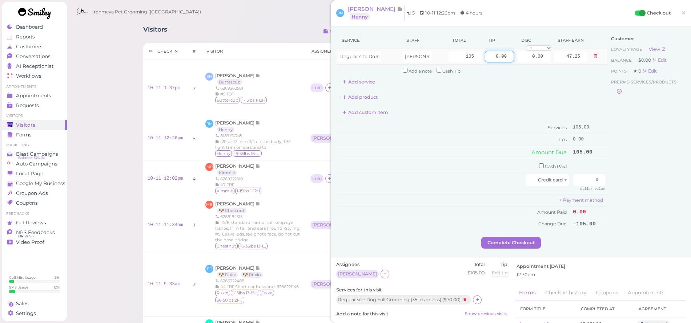
click at [531, 63] on tr "Regular size Dog Full Grooming (35 lbs or less) [PERSON_NAME] 105 0.00 0.00 0 1…" at bounding box center [471, 57] width 271 height 16
type input "10.5"
click at [531, 93] on div "Add product" at bounding box center [471, 98] width 271 height 12
drag, startPoint x: 575, startPoint y: 174, endPoint x: 598, endPoint y: 185, distance: 25.2
click at [598, 185] on td "0 Dollar value" at bounding box center [589, 184] width 36 height 22
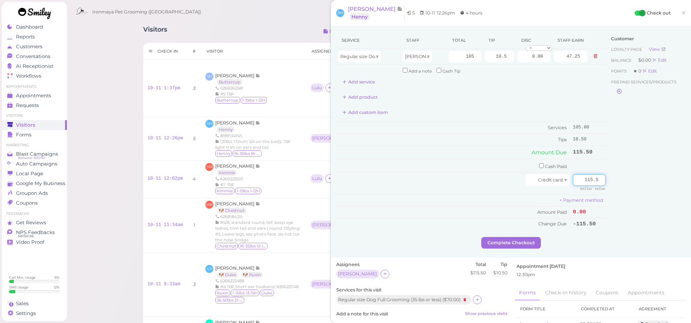
type input "115.5"
click at [607, 180] on div "Customer Loyalty page View Balance $0.00 Edit Points ★ 0 Edit Prepaid services/…" at bounding box center [646, 134] width 78 height 205
click at [507, 238] on button "Complete Checkout" at bounding box center [511, 243] width 60 height 12
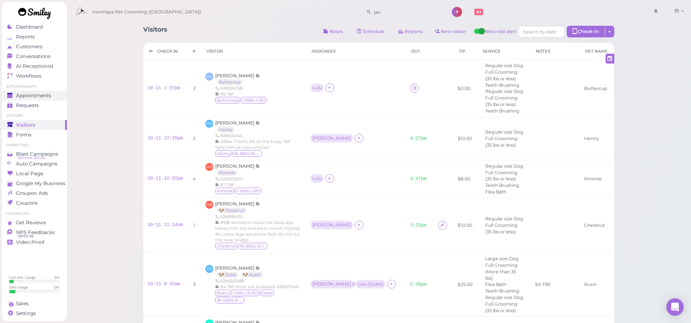
click at [41, 94] on span "Appointments" at bounding box center [33, 96] width 35 height 6
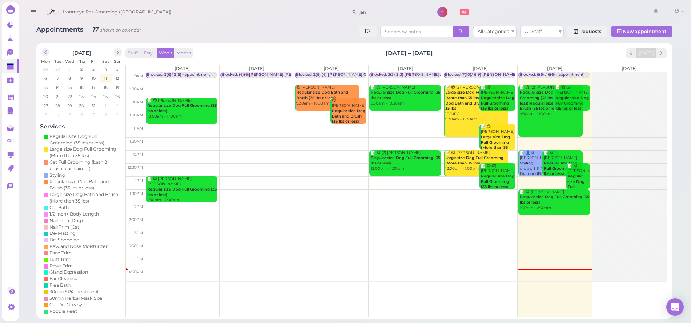
click at [31, 12] on icon "button" at bounding box center [33, 11] width 8 height 9
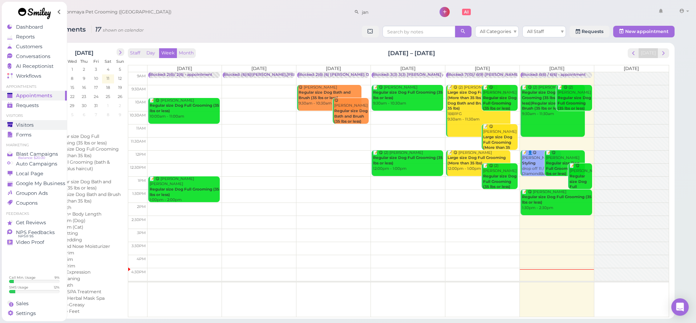
click at [34, 124] on span "Visitors" at bounding box center [25, 125] width 18 height 6
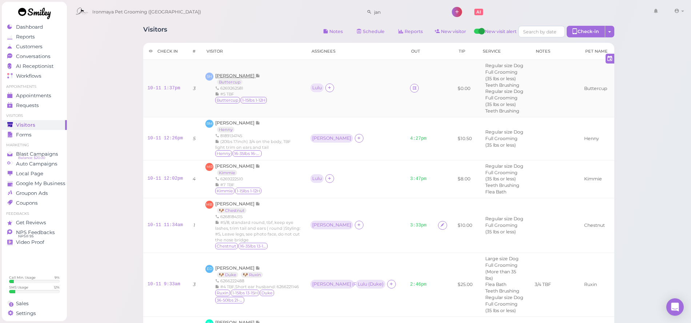
click at [229, 73] on span "[PERSON_NAME]" at bounding box center [235, 75] width 40 height 5
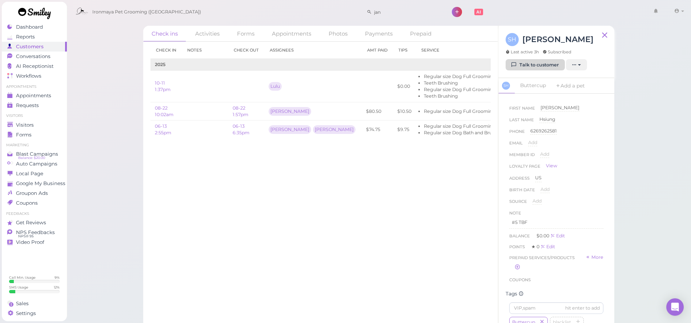
click at [525, 67] on link "Talk to customer" at bounding box center [535, 65] width 59 height 12
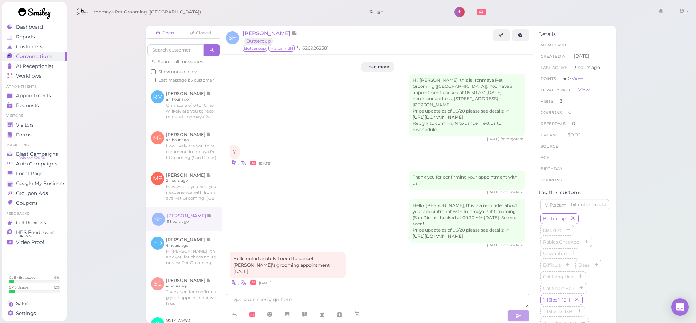
scroll to position [870, 0]
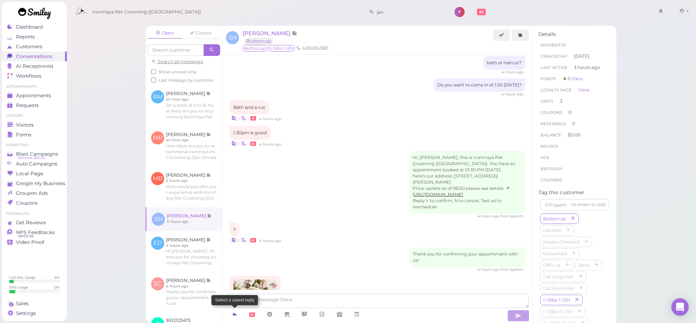
click at [234, 317] on icon at bounding box center [235, 314] width 6 height 7
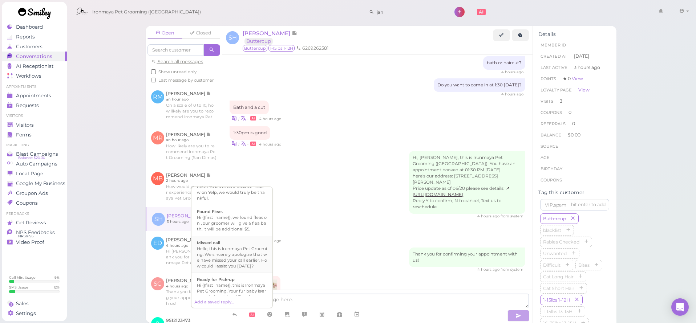
scroll to position [202, 0]
click at [233, 250] on div "Hi {{first_name}}, this is Ironmaya Pet Grooming. Your fur baby is/are ready fo…" at bounding box center [232, 233] width 70 height 35
type textarea "Hi {{first_name}}, this is Ironmaya Pet Grooming. Your fur baby is/are ready fo…"
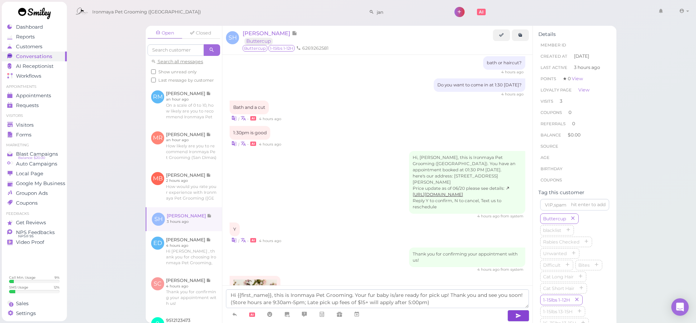
click at [520, 318] on icon "button" at bounding box center [519, 316] width 6 height 7
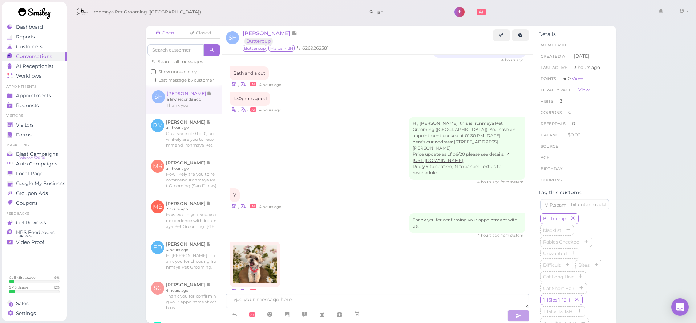
scroll to position [934, 0]
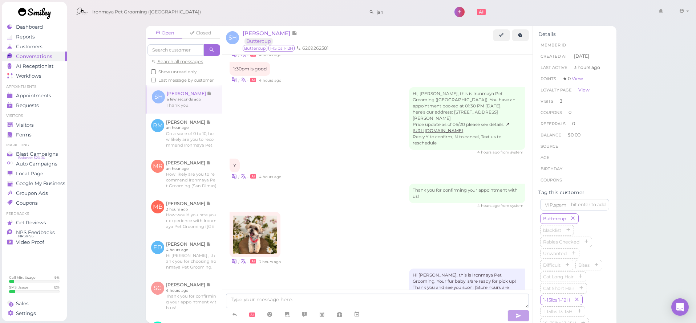
click at [258, 216] on img at bounding box center [255, 235] width 44 height 38
click at [310, 87] on div "Hi, [PERSON_NAME], this is Ironmaya Pet Grooming ([GEOGRAPHIC_DATA]). You have …" at bounding box center [378, 121] width 296 height 68
click at [255, 35] on span "[PERSON_NAME]" at bounding box center [267, 33] width 49 height 7
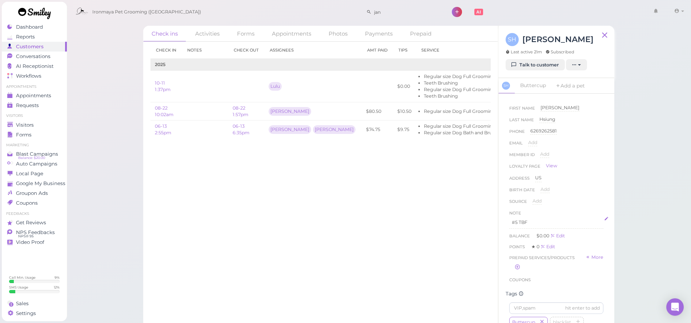
click at [551, 224] on p "#5 TBF" at bounding box center [556, 223] width 89 height 7
click at [584, 227] on p "#5 TBF, Dog hate front leg to be touched, need to use chunker" at bounding box center [556, 226] width 89 height 13
click at [580, 228] on p "#5 TBF, Dog hate front leg to be touched, need to use chunker to" at bounding box center [556, 226] width 89 height 13
click at [581, 233] on p "#5 TBF, Dog hate front leg to be touched, need to use chunker shear to" at bounding box center [556, 226] width 89 height 13
click at [513, 288] on button "Done" at bounding box center [517, 290] width 16 height 8
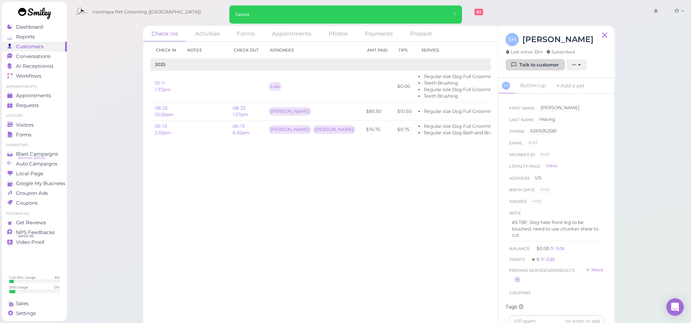
click at [537, 69] on link "Talk to customer" at bounding box center [535, 65] width 59 height 12
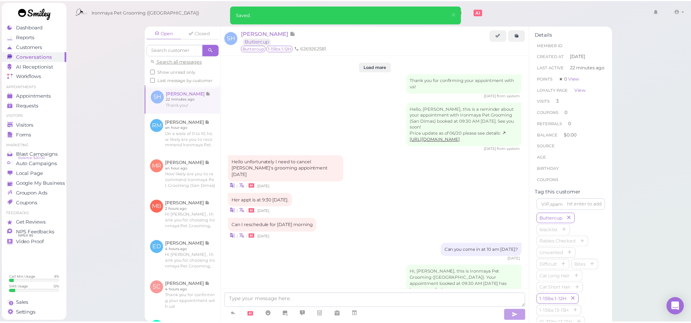
scroll to position [841, 0]
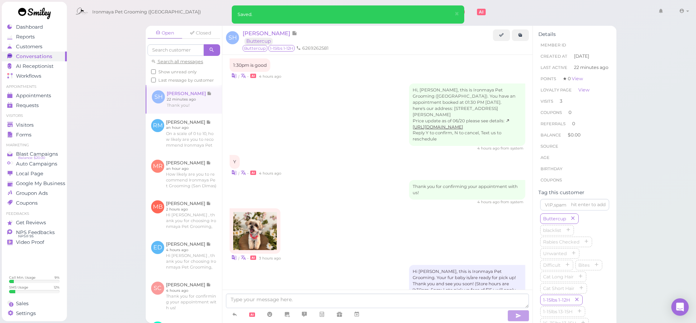
click at [256, 212] on img at bounding box center [255, 231] width 44 height 38
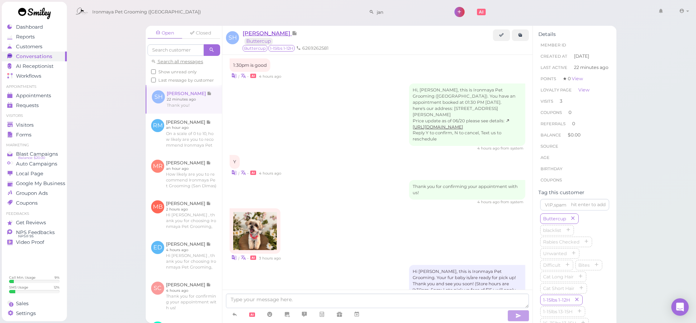
click at [258, 34] on span "[PERSON_NAME]" at bounding box center [267, 33] width 49 height 7
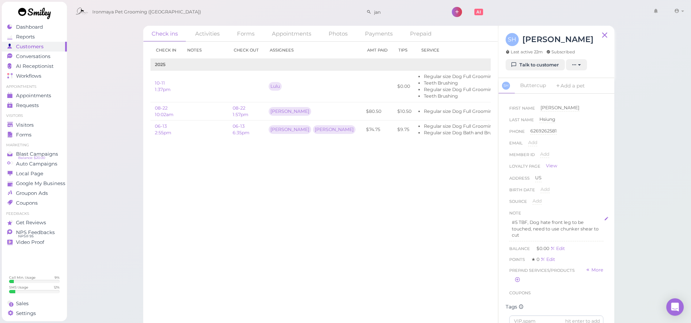
click at [545, 236] on p "#5 TBF, Dog hate front leg to be touched, need to use chunker shear to cut" at bounding box center [556, 230] width 89 height 20
click at [529, 277] on polyline "button" at bounding box center [527, 277] width 3 height 2
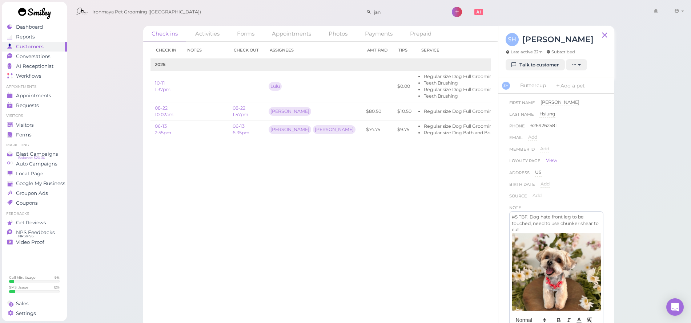
scroll to position [26, 0]
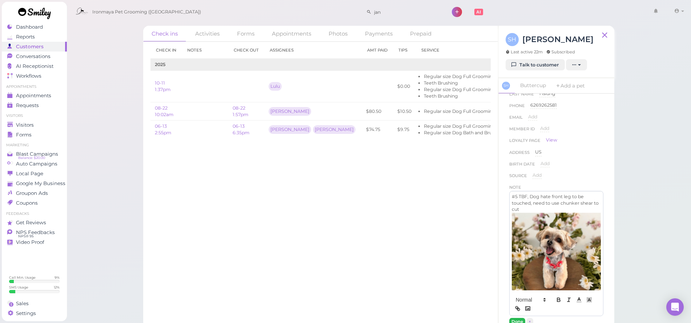
click at [516, 318] on button "Done" at bounding box center [517, 322] width 16 height 8
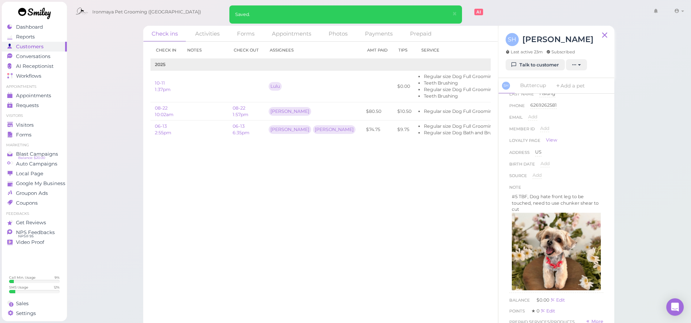
scroll to position [4, 0]
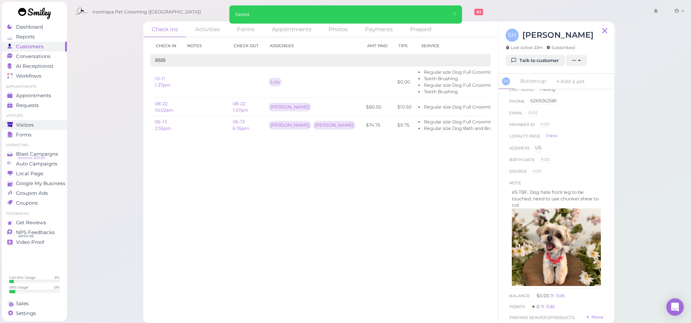
click at [32, 122] on span "Visitors" at bounding box center [25, 125] width 18 height 6
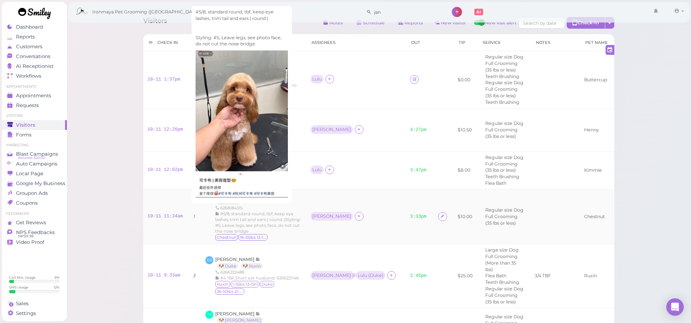
scroll to position [25, 0]
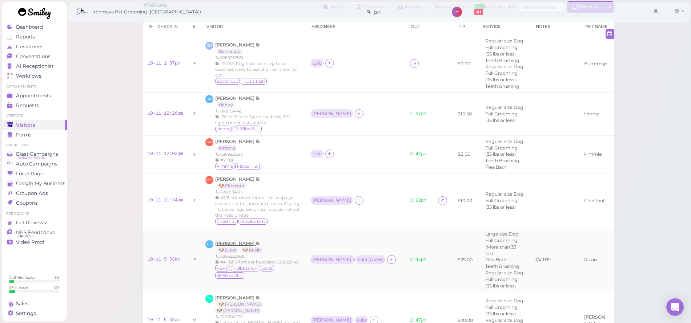
click at [238, 241] on span "[PERSON_NAME]" at bounding box center [235, 243] width 40 height 5
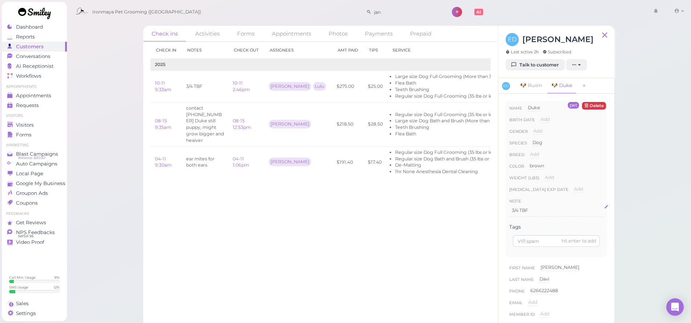
click at [533, 211] on p "3/4 TBF" at bounding box center [556, 211] width 89 height 7
click at [512, 208] on p "3/4 TBF" at bounding box center [556, 211] width 89 height 7
click at [511, 211] on div "3/4 TBF" at bounding box center [556, 227] width 93 height 44
click at [515, 276] on button "Done" at bounding box center [517, 278] width 16 height 8
click at [540, 225] on div "51lbs, 21inch 3/4 TBF" at bounding box center [556, 217] width 94 height 25
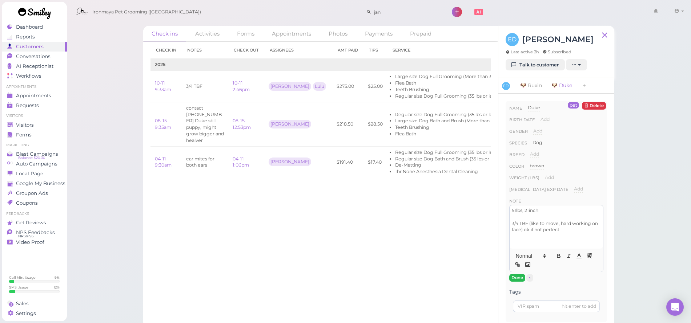
click at [518, 281] on button "Done" at bounding box center [517, 278] width 16 height 8
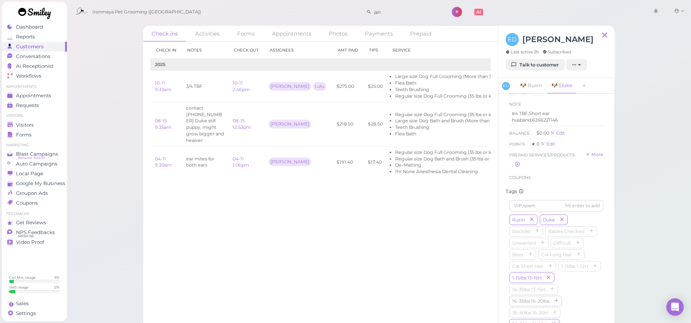
scroll to position [343, 0]
